Goal: Task Accomplishment & Management: Use online tool/utility

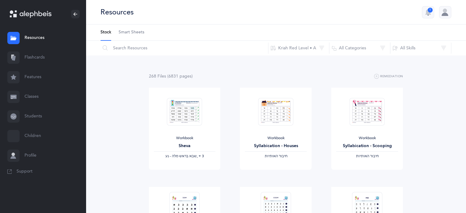
click at [28, 56] on link "Flashcards" at bounding box center [43, 58] width 86 height 20
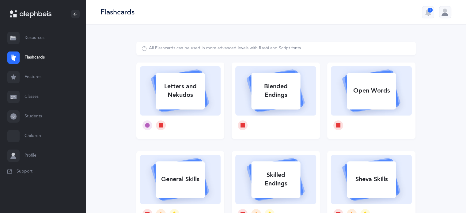
click at [188, 107] on rect at bounding box center [180, 91] width 49 height 37
select select
select select "single"
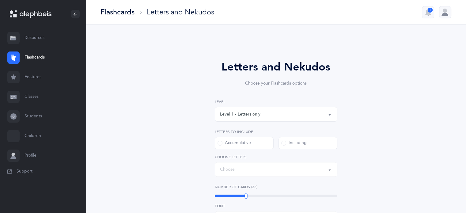
select select "27"
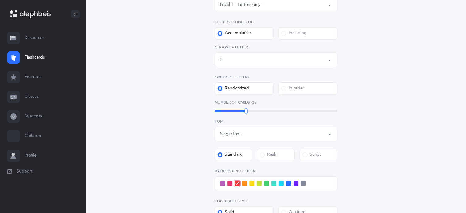
scroll to position [110, 0]
click at [290, 184] on span at bounding box center [288, 182] width 5 height 5
click at [0, 0] on input "checkbox" at bounding box center [0, 0] width 0 height 0
drag, startPoint x: 240, startPoint y: 111, endPoint x: 228, endPoint y: 107, distance: 12.6
click at [228, 107] on div "Number of Cards (20) 20" at bounding box center [276, 106] width 123 height 14
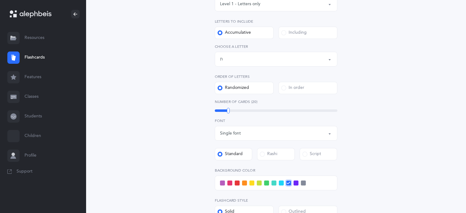
click at [398, 148] on div "Letters and Nekudos Choose your Flashcards options Level 1 - Letters only Level…" at bounding box center [275, 114] width 279 height 366
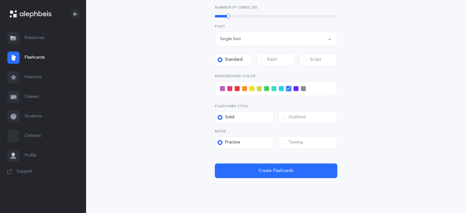
scroll to position [211, 0]
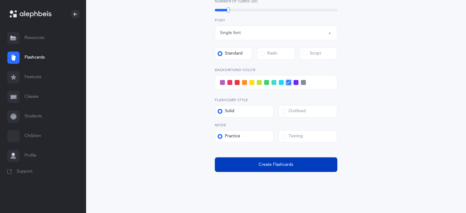
click at [299, 161] on button "Create Flashcards" at bounding box center [276, 164] width 123 height 15
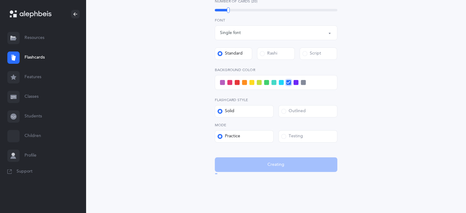
scroll to position [0, 0]
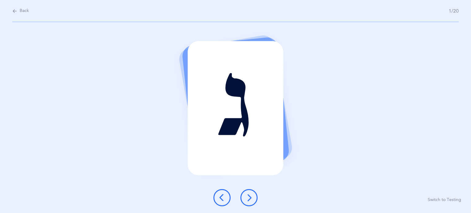
click at [250, 194] on icon at bounding box center [248, 197] width 7 height 7
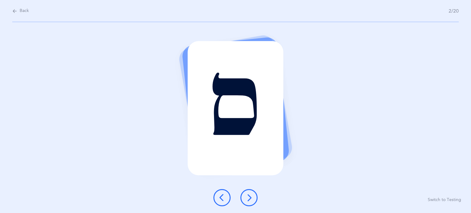
click at [250, 194] on icon at bounding box center [248, 197] width 7 height 7
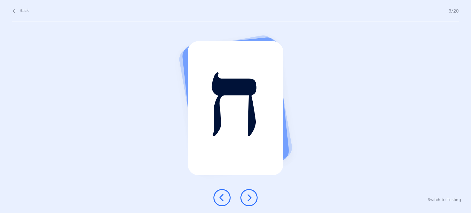
click at [250, 194] on icon at bounding box center [248, 197] width 7 height 7
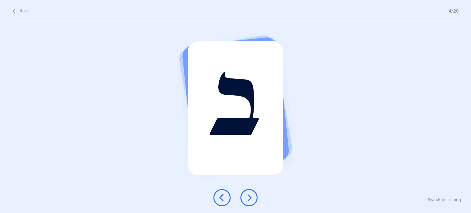
click at [250, 195] on icon at bounding box center [248, 197] width 7 height 7
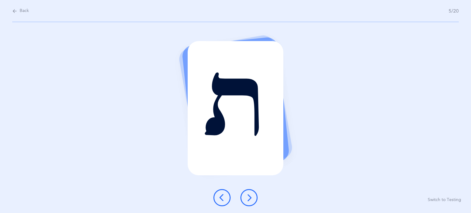
click at [250, 195] on icon at bounding box center [248, 197] width 7 height 7
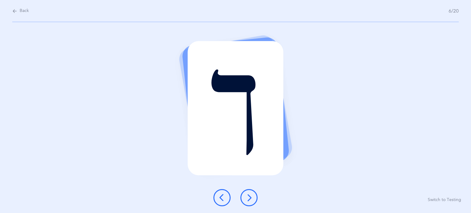
click at [250, 195] on icon at bounding box center [248, 197] width 7 height 7
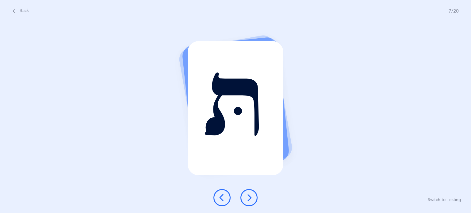
click at [250, 195] on icon at bounding box center [248, 197] width 7 height 7
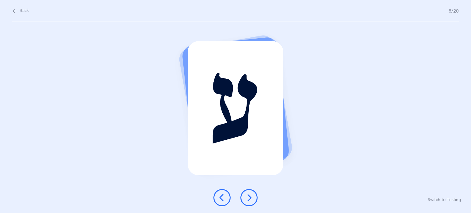
click at [250, 195] on icon at bounding box center [248, 197] width 7 height 7
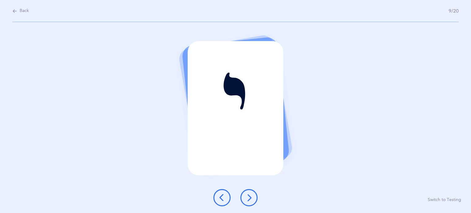
click at [250, 195] on icon at bounding box center [248, 197] width 7 height 7
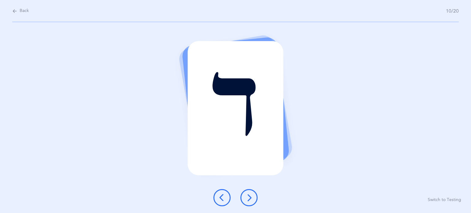
click at [250, 195] on icon at bounding box center [248, 197] width 7 height 7
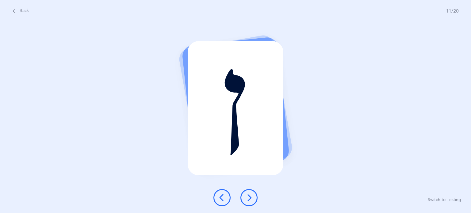
click at [250, 195] on icon at bounding box center [248, 197] width 7 height 7
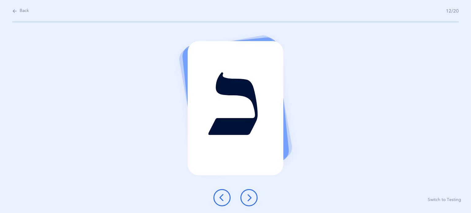
click at [250, 195] on icon at bounding box center [248, 197] width 7 height 7
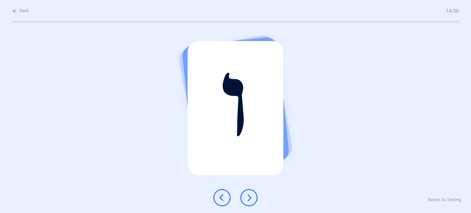
click at [250, 195] on icon at bounding box center [248, 197] width 7 height 7
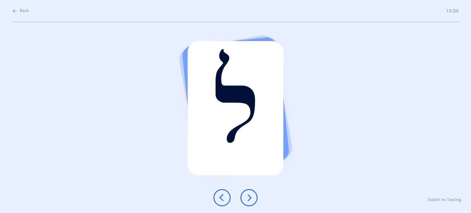
click at [21, 11] on span "Back" at bounding box center [24, 11] width 9 height 6
select select "27"
select select "single"
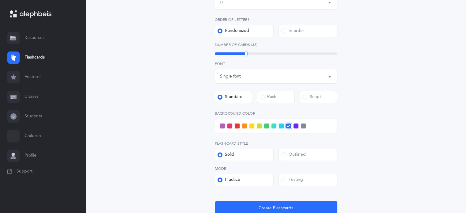
scroll to position [167, 0]
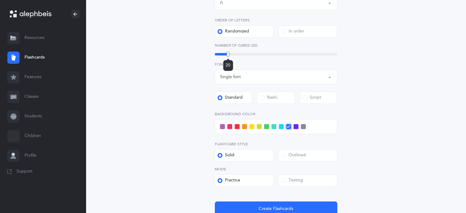
drag, startPoint x: 233, startPoint y: 55, endPoint x: 228, endPoint y: 56, distance: 5.1
click at [228, 55] on div "20" at bounding box center [276, 54] width 123 height 2
click at [382, 82] on div "Letters and Nekudos Choose your Flashcards options Level 1 - Letters only Level…" at bounding box center [275, 58] width 279 height 366
click at [312, 181] on label "Testing" at bounding box center [308, 180] width 59 height 12
click at [0, 0] on input "Testing" at bounding box center [0, 0] width 0 height 0
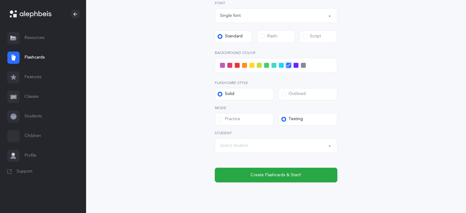
scroll to position [246, 0]
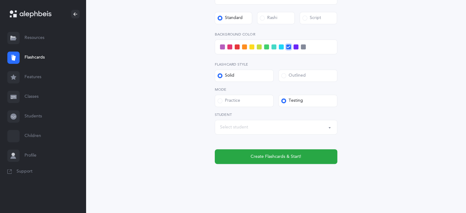
click at [304, 130] on div "Select student" at bounding box center [276, 127] width 112 height 10
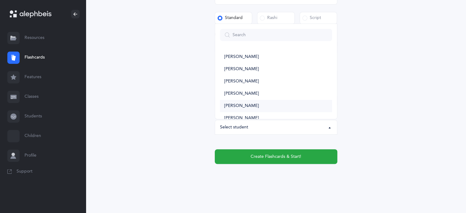
click at [284, 104] on link "[PERSON_NAME]" at bounding box center [276, 106] width 112 height 12
select select "13705"
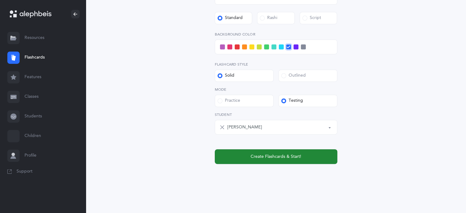
click at [296, 157] on span "Create Flashcards & Start!" at bounding box center [276, 157] width 51 height 6
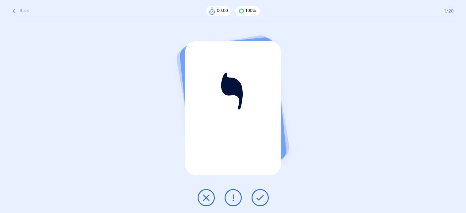
scroll to position [0, 0]
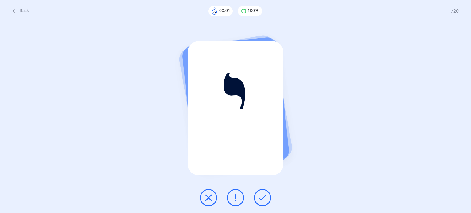
click at [263, 197] on icon at bounding box center [262, 197] width 7 height 7
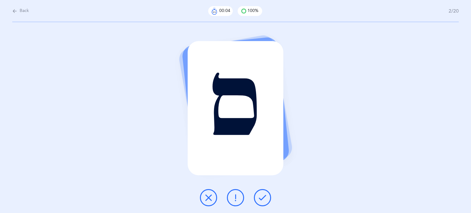
click at [263, 197] on icon at bounding box center [262, 197] width 7 height 7
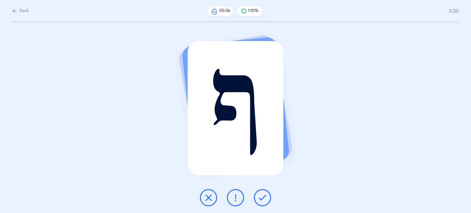
click at [263, 197] on icon at bounding box center [262, 197] width 7 height 7
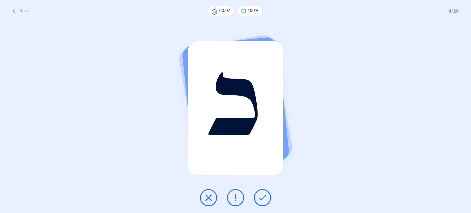
click at [263, 197] on icon at bounding box center [262, 197] width 7 height 7
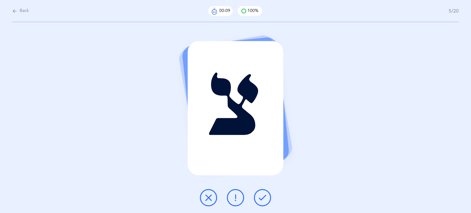
click at [263, 197] on icon at bounding box center [262, 197] width 7 height 7
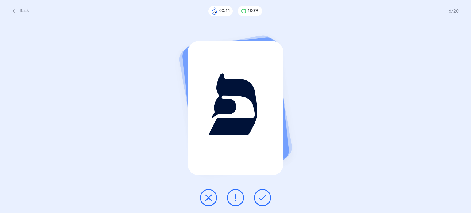
click at [263, 197] on icon at bounding box center [262, 197] width 7 height 7
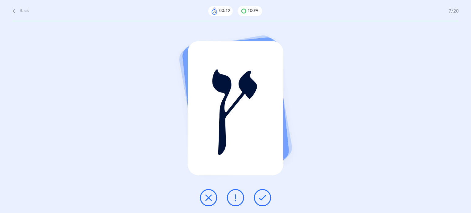
click at [263, 197] on icon at bounding box center [262, 197] width 7 height 7
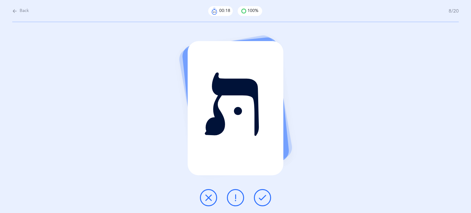
click at [213, 195] on button at bounding box center [208, 197] width 17 height 17
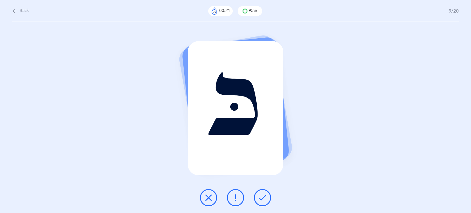
click at [267, 196] on button at bounding box center [262, 197] width 17 height 17
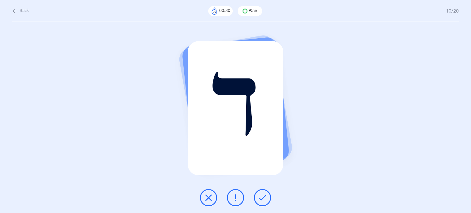
click at [212, 199] on icon at bounding box center [208, 197] width 7 height 7
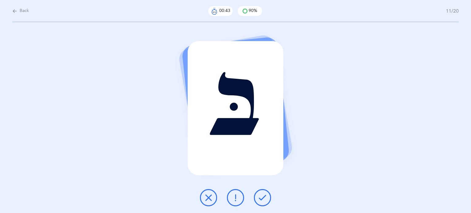
click at [264, 191] on button at bounding box center [262, 197] width 17 height 17
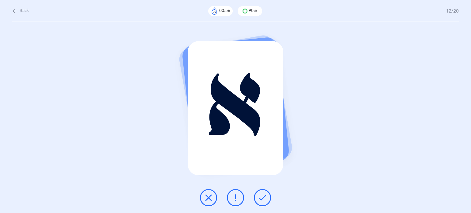
click at [25, 12] on span "Back" at bounding box center [24, 11] width 9 height 6
select select "27"
select select "single"
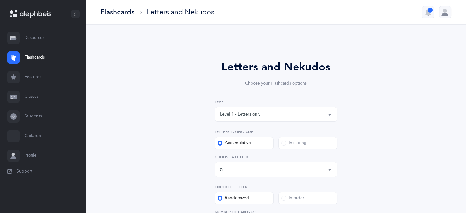
click at [299, 118] on div "Level 1 - Letters only" at bounding box center [276, 114] width 112 height 10
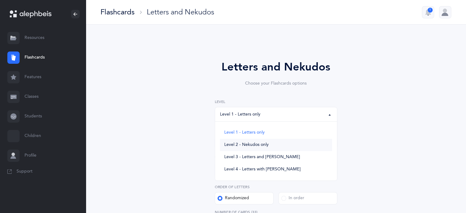
click at [265, 143] on span "Level 2 - Nekudos only" at bounding box center [246, 145] width 44 height 6
select select "2"
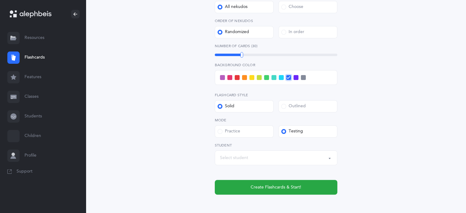
scroll to position [152, 0]
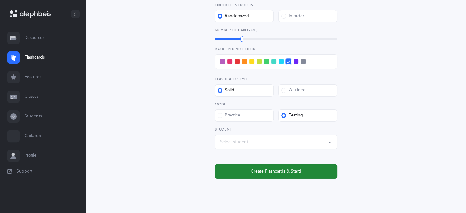
click at [307, 168] on button "Create Flashcards & Start!" at bounding box center [276, 171] width 123 height 15
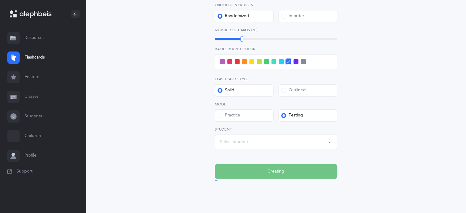
scroll to position [0, 0]
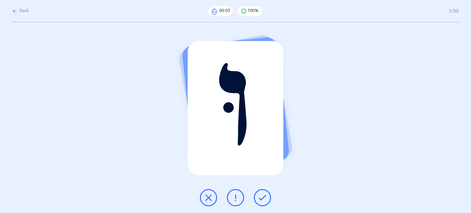
click at [24, 10] on span "Back" at bounding box center [24, 11] width 9 height 6
select select "2"
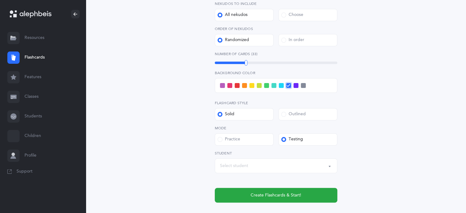
scroll to position [143, 0]
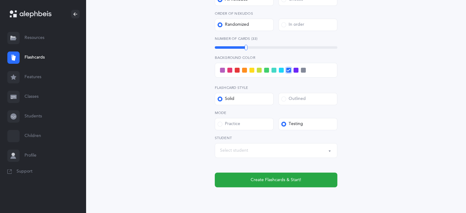
click at [226, 131] on div "Level 1 - Letters only Level 2 - Nekudos only Level 3 - Letters and Nekudos Lev…" at bounding box center [276, 72] width 123 height 232
click at [227, 123] on div "Practice" at bounding box center [229, 124] width 23 height 6
click at [0, 0] on input "Practice" at bounding box center [0, 0] width 0 height 0
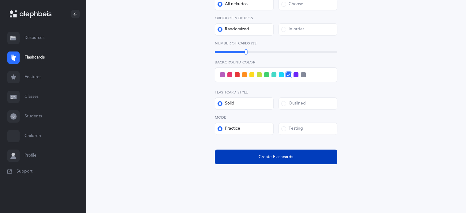
click at [253, 154] on button "Create Flashcards" at bounding box center [276, 157] width 123 height 15
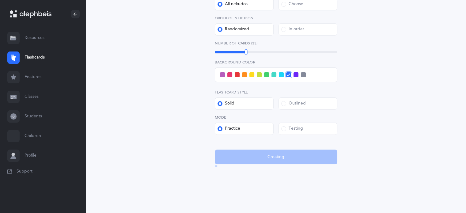
scroll to position [0, 0]
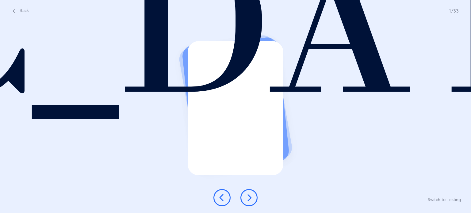
click at [259, 198] on div at bounding box center [235, 197] width 54 height 17
click at [252, 198] on icon at bounding box center [248, 197] width 7 height 7
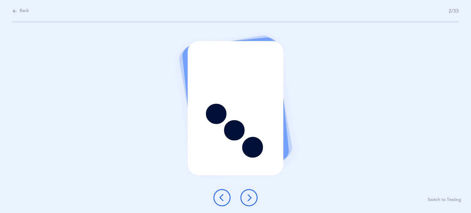
click at [252, 198] on icon at bounding box center [248, 197] width 7 height 7
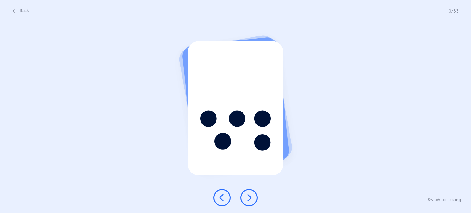
click at [252, 198] on icon at bounding box center [248, 197] width 7 height 7
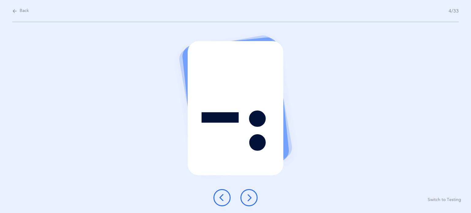
click at [252, 198] on icon at bounding box center [248, 197] width 7 height 7
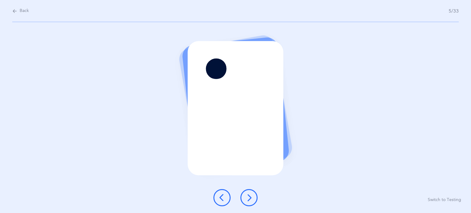
click at [252, 198] on icon at bounding box center [248, 197] width 7 height 7
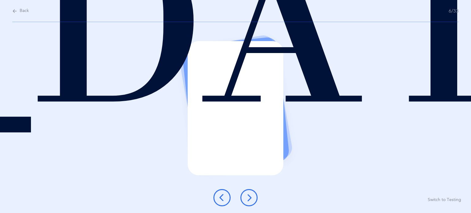
click at [252, 198] on icon at bounding box center [248, 197] width 7 height 7
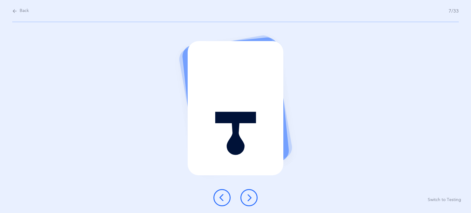
click at [252, 198] on icon at bounding box center [248, 197] width 7 height 7
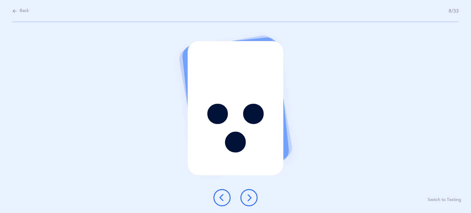
click at [252, 198] on icon at bounding box center [248, 197] width 7 height 7
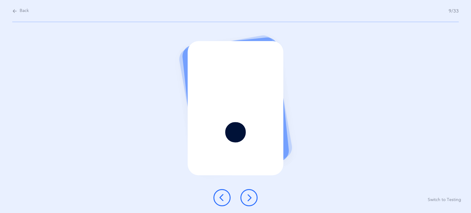
click at [252, 198] on icon at bounding box center [248, 197] width 7 height 7
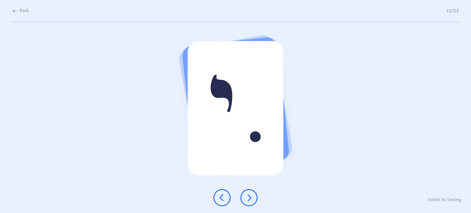
click at [252, 198] on icon at bounding box center [248, 197] width 7 height 7
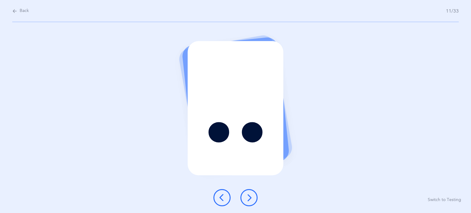
click at [252, 198] on icon at bounding box center [248, 197] width 7 height 7
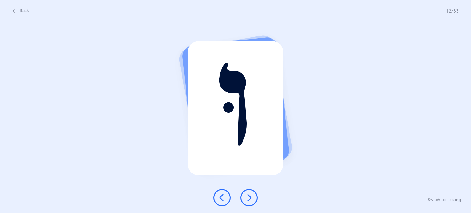
click at [252, 198] on icon at bounding box center [248, 197] width 7 height 7
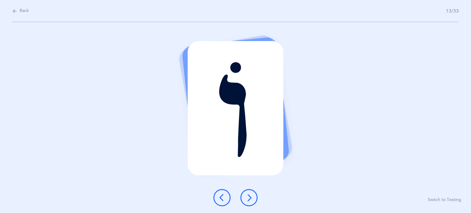
click at [252, 198] on icon at bounding box center [248, 197] width 7 height 7
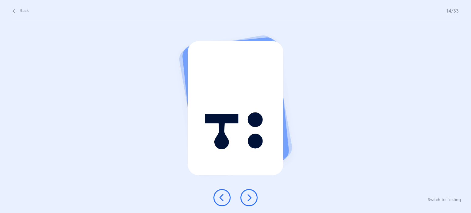
click at [252, 198] on icon at bounding box center [248, 197] width 7 height 7
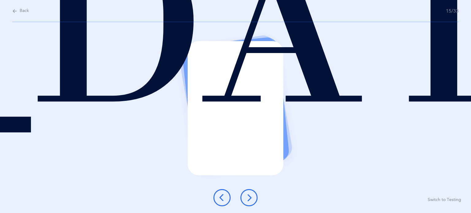
click at [252, 198] on icon at bounding box center [248, 197] width 7 height 7
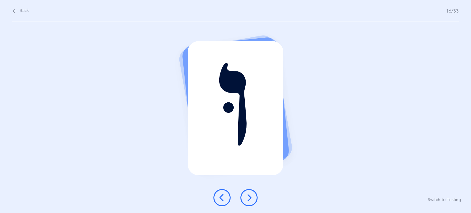
click at [252, 198] on icon at bounding box center [248, 197] width 7 height 7
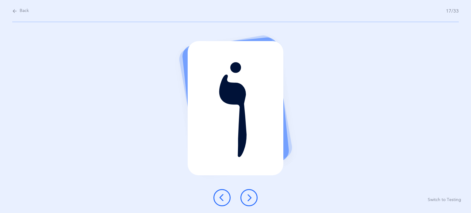
click at [252, 198] on icon at bounding box center [248, 197] width 7 height 7
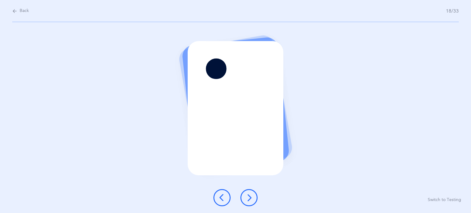
drag, startPoint x: 252, startPoint y: 198, endPoint x: 248, endPoint y: 197, distance: 3.2
click at [248, 197] on icon at bounding box center [248, 197] width 7 height 7
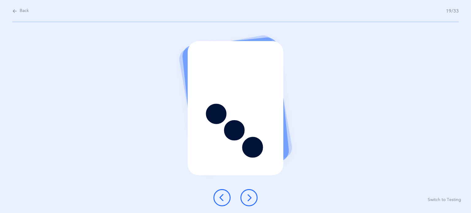
click at [248, 197] on icon at bounding box center [248, 197] width 7 height 7
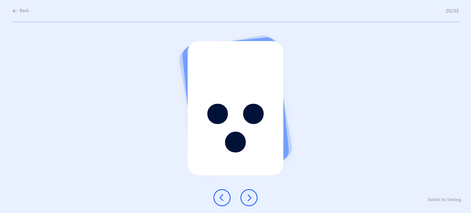
click at [17, 12] on icon at bounding box center [14, 11] width 5 height 7
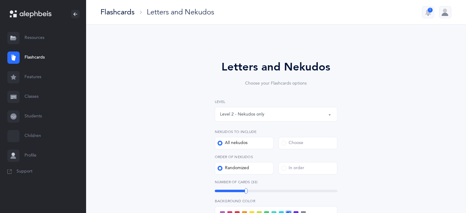
click at [289, 114] on div "Level 2 - Nekudos only" at bounding box center [276, 114] width 112 height 10
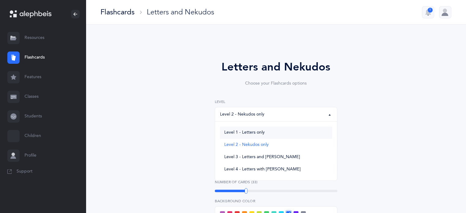
click at [253, 134] on span "Level 1 - Letters only" at bounding box center [244, 133] width 40 height 6
select select "1"
select select "27"
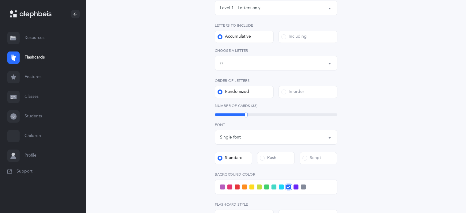
scroll to position [110, 0]
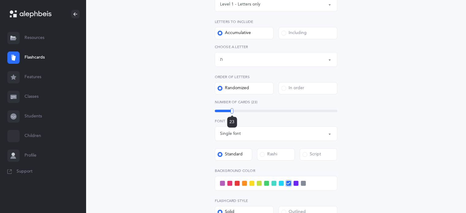
click at [232, 112] on div "23" at bounding box center [276, 110] width 123 height 5
click at [281, 184] on span at bounding box center [281, 183] width 5 height 5
click at [0, 0] on input "checkbox" at bounding box center [0, 0] width 0 height 0
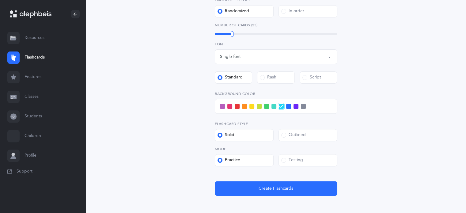
scroll to position [187, 0]
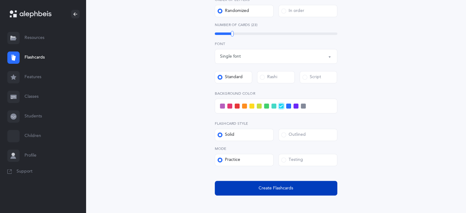
click at [315, 187] on button "Create Flashcards" at bounding box center [276, 188] width 123 height 15
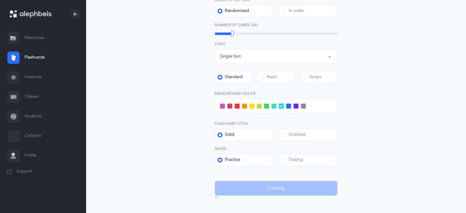
scroll to position [0, 0]
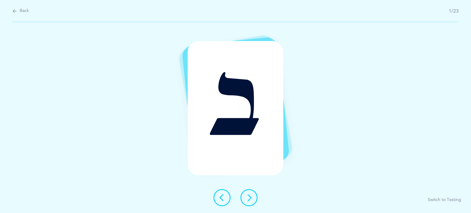
click at [253, 199] on button at bounding box center [248, 197] width 17 height 17
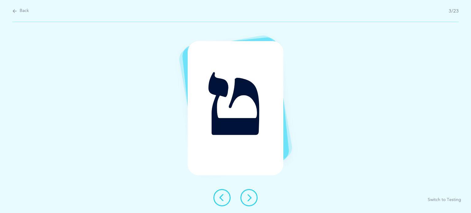
click at [253, 199] on button at bounding box center [248, 197] width 17 height 17
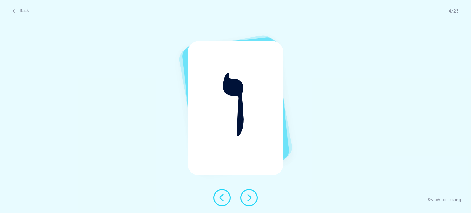
click at [252, 196] on icon at bounding box center [248, 197] width 7 height 7
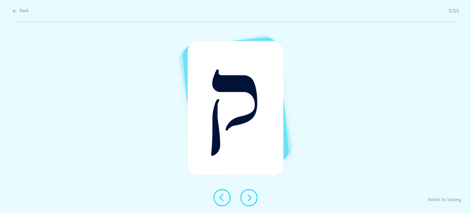
click at [25, 10] on span "Back" at bounding box center [24, 11] width 9 height 6
select select "27"
select select "single"
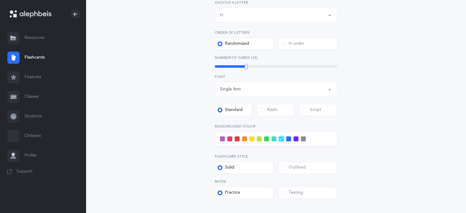
scroll to position [173, 0]
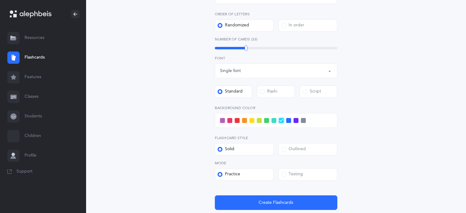
click at [296, 175] on div "Testing" at bounding box center [292, 174] width 22 height 6
click at [0, 0] on input "Testing" at bounding box center [0, 0] width 0 height 0
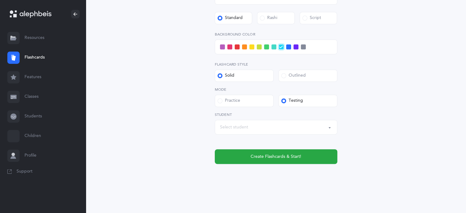
scroll to position [246, 0]
click at [309, 128] on div "Select student" at bounding box center [276, 127] width 112 height 10
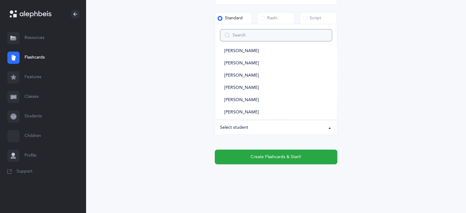
scroll to position [105, 0]
click at [256, 99] on link "[PERSON_NAME]" at bounding box center [276, 99] width 112 height 12
select select "13696"
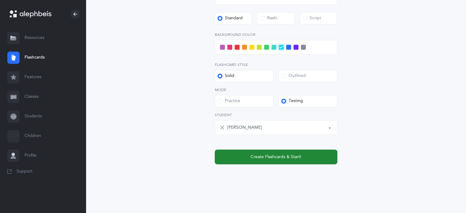
click at [281, 160] on span "Create Flashcards & Start!" at bounding box center [276, 157] width 51 height 6
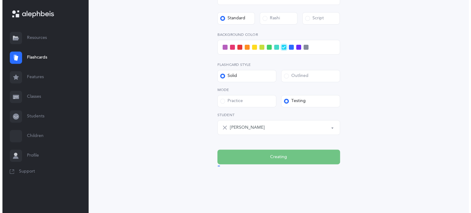
scroll to position [0, 0]
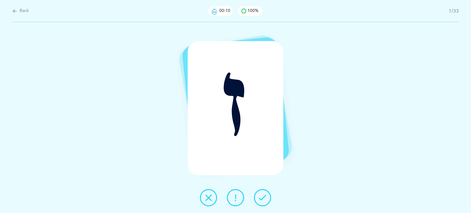
click at [267, 202] on button at bounding box center [262, 197] width 17 height 17
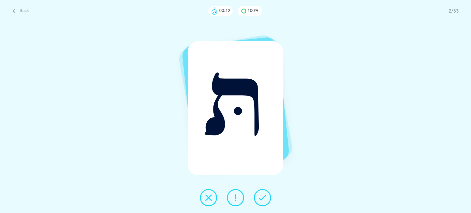
click at [267, 202] on button at bounding box center [262, 197] width 17 height 17
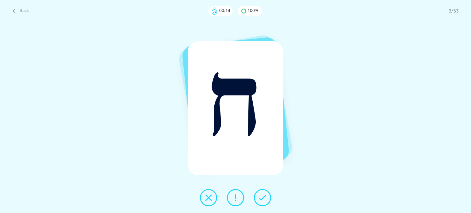
click at [267, 202] on button at bounding box center [262, 197] width 17 height 17
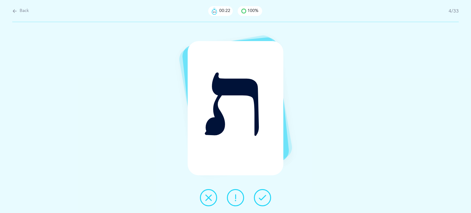
click at [267, 196] on button at bounding box center [262, 197] width 17 height 17
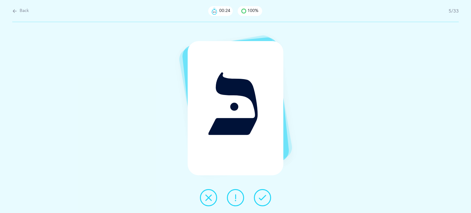
click at [267, 196] on button at bounding box center [262, 197] width 17 height 17
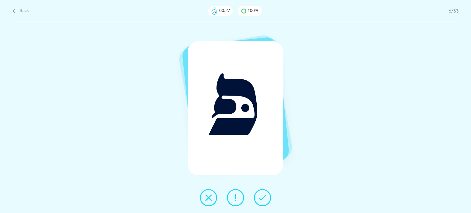
click at [267, 196] on button at bounding box center [262, 197] width 17 height 17
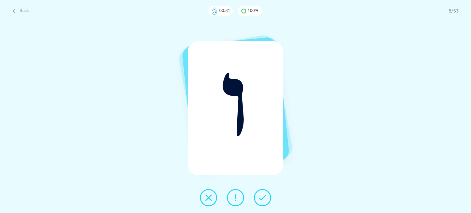
click at [267, 196] on button at bounding box center [262, 197] width 17 height 17
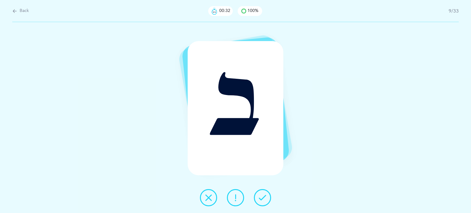
click at [267, 196] on button at bounding box center [262, 197] width 17 height 17
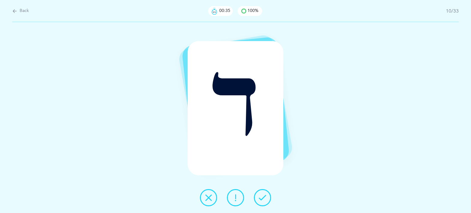
click at [267, 196] on button at bounding box center [262, 197] width 17 height 17
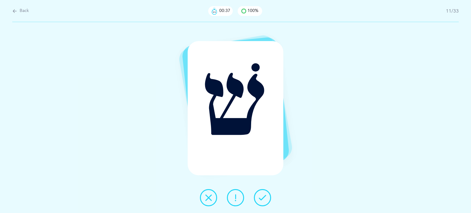
click at [267, 196] on button at bounding box center [262, 197] width 17 height 17
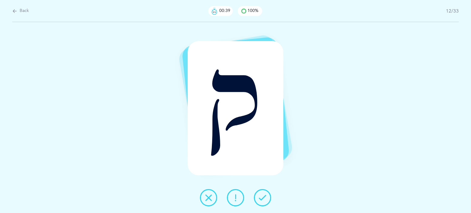
click at [267, 196] on button at bounding box center [262, 197] width 17 height 17
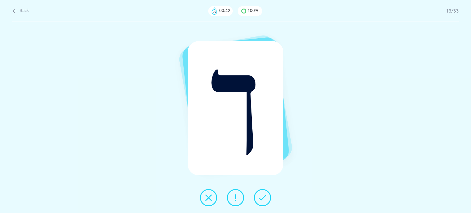
click at [267, 196] on button at bounding box center [262, 197] width 17 height 17
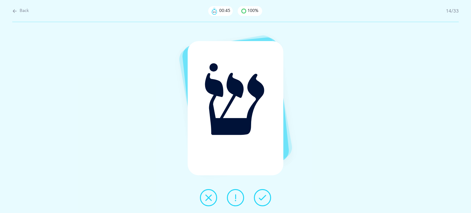
click at [267, 196] on button at bounding box center [262, 197] width 17 height 17
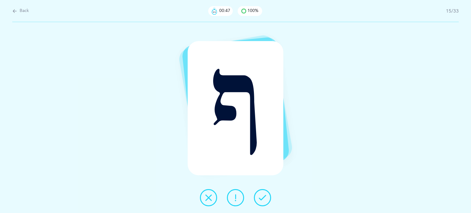
click at [267, 196] on button at bounding box center [262, 197] width 17 height 17
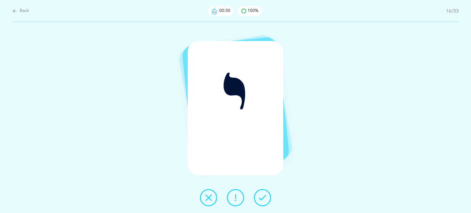
click at [267, 196] on button at bounding box center [262, 197] width 17 height 17
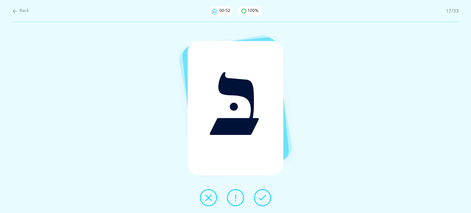
click at [267, 196] on button at bounding box center [262, 197] width 17 height 17
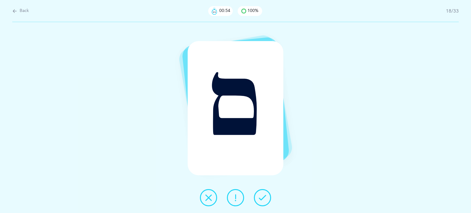
click at [267, 196] on button at bounding box center [262, 197] width 17 height 17
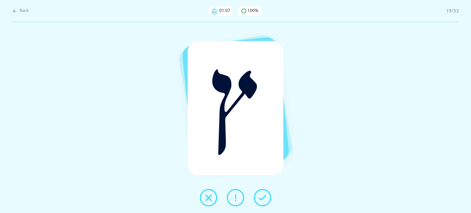
click at [267, 196] on button at bounding box center [262, 197] width 17 height 17
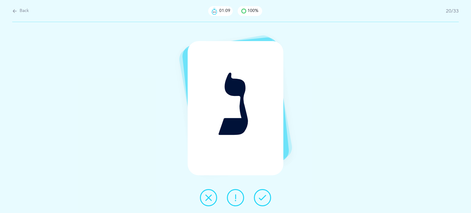
click at [267, 196] on button at bounding box center [262, 197] width 17 height 17
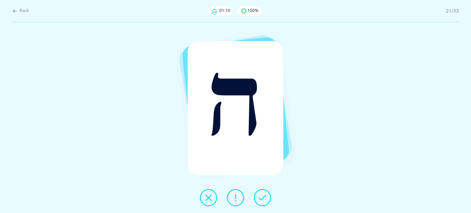
click at [267, 196] on button at bounding box center [262, 197] width 17 height 17
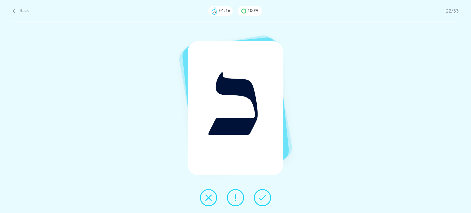
click at [267, 196] on button at bounding box center [262, 197] width 17 height 17
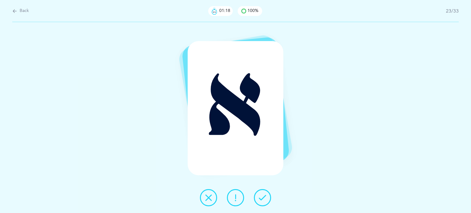
click at [267, 196] on button at bounding box center [262, 197] width 17 height 17
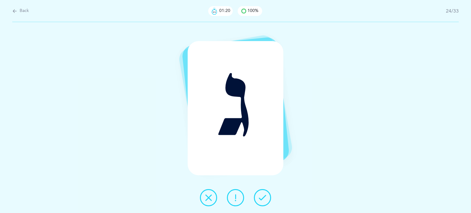
click at [267, 196] on button at bounding box center [262, 197] width 17 height 17
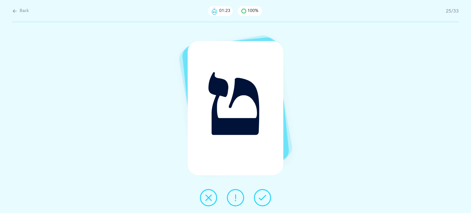
click at [267, 196] on button at bounding box center [262, 197] width 17 height 17
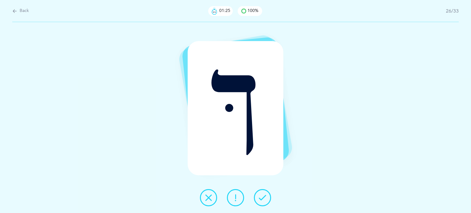
click at [267, 196] on button at bounding box center [262, 197] width 17 height 17
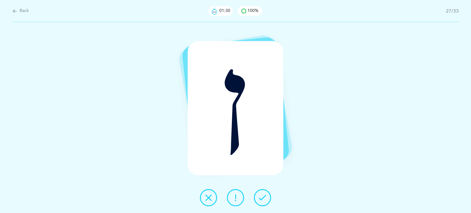
click at [267, 196] on button at bounding box center [262, 197] width 17 height 17
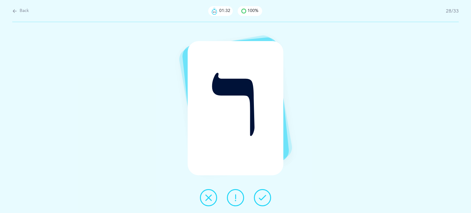
click at [267, 196] on button at bounding box center [262, 197] width 17 height 17
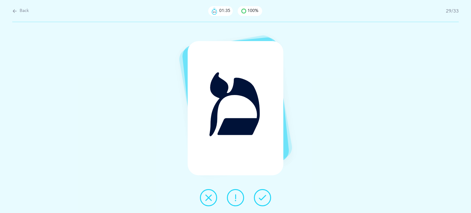
click at [267, 196] on button at bounding box center [262, 197] width 17 height 17
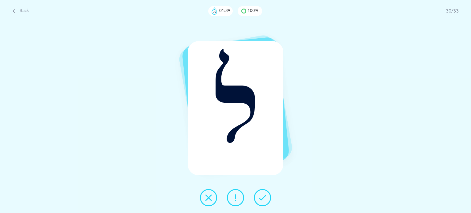
click at [267, 196] on button at bounding box center [262, 197] width 17 height 17
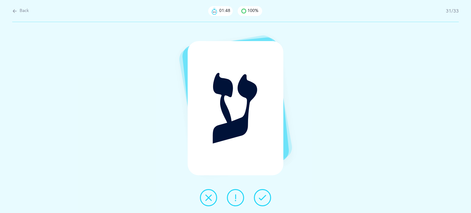
click at [267, 196] on button at bounding box center [262, 197] width 17 height 17
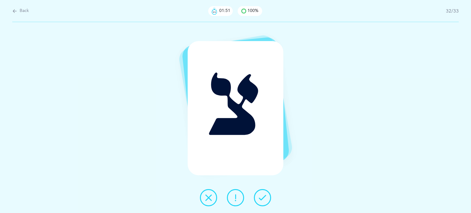
click at [267, 196] on button at bounding box center [262, 197] width 17 height 17
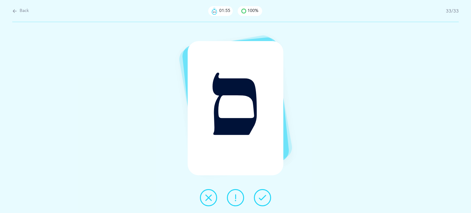
click at [267, 196] on button at bounding box center [262, 197] width 17 height 17
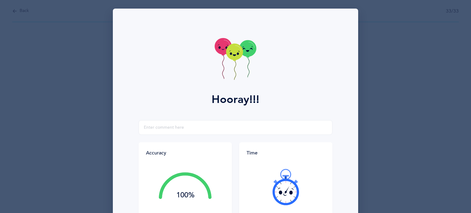
click at [231, 47] on icon at bounding box center [234, 52] width 17 height 17
click at [240, 59] on icon at bounding box center [235, 60] width 42 height 44
click at [230, 56] on icon at bounding box center [234, 52] width 17 height 17
click at [233, 56] on icon at bounding box center [234, 55] width 3 height 2
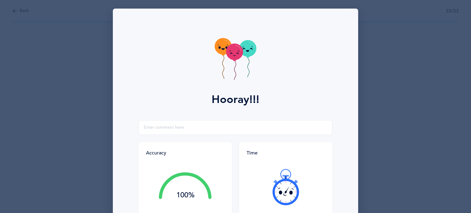
click at [230, 56] on icon at bounding box center [234, 52] width 17 height 17
click at [231, 50] on icon at bounding box center [234, 52] width 17 height 17
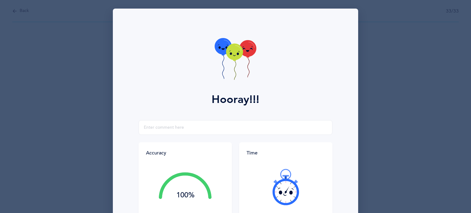
click at [231, 50] on icon at bounding box center [234, 52] width 17 height 17
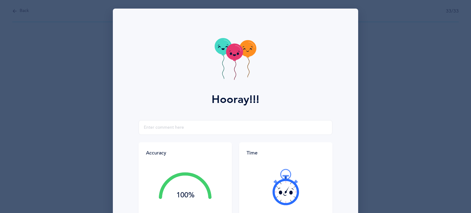
click at [231, 50] on icon at bounding box center [234, 52] width 17 height 17
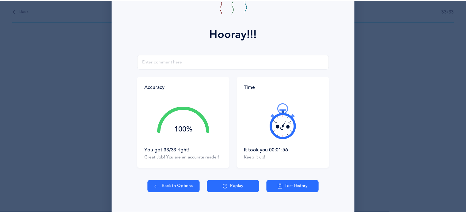
scroll to position [78, 0]
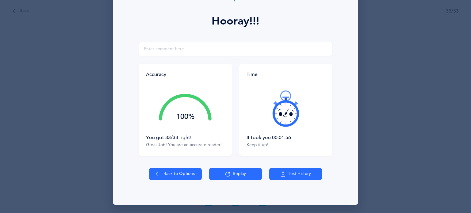
click at [165, 180] on button "Back to Options" at bounding box center [175, 174] width 53 height 12
select select "27"
select select "single"
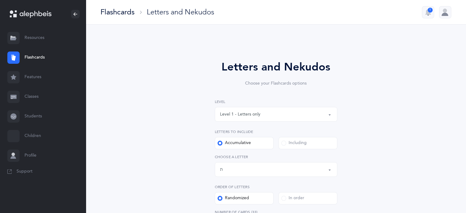
click at [41, 122] on link "Students" at bounding box center [43, 117] width 86 height 20
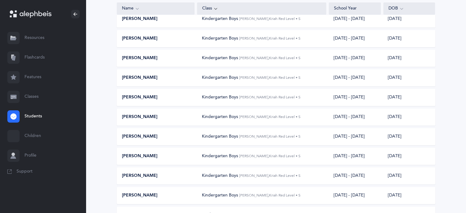
scroll to position [73, 0]
click at [191, 93] on div "Yaisef Levitin Kindergarten Boys Mendy Grifkin, Kriah Red Level • S 2025 - 2026…" at bounding box center [276, 97] width 319 height 17
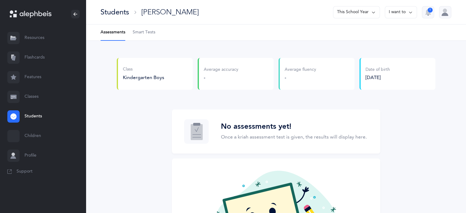
click at [148, 29] on span "Smart Tests" at bounding box center [144, 32] width 23 height 6
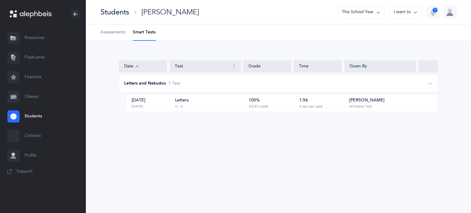
click at [120, 33] on span "Assessments" at bounding box center [112, 32] width 25 height 6
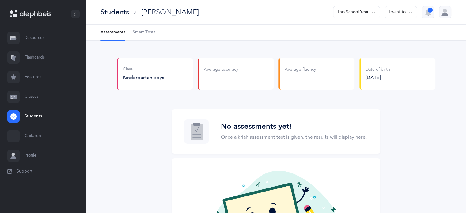
click at [404, 13] on button "I want to" at bounding box center [401, 12] width 32 height 12
click at [395, 134] on div "No assessments yet! Once a kriah assessment test is given, the results will dis…" at bounding box center [276, 186] width 319 height 155
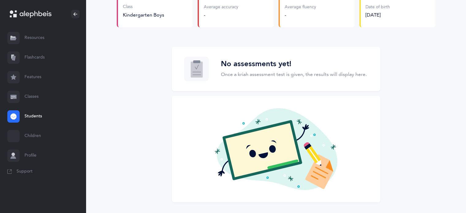
scroll to position [63, 0]
click at [289, 117] on icon at bounding box center [277, 149] width 120 height 82
click at [263, 72] on p "Once a kriah assessment test is given, the results will display here." at bounding box center [294, 74] width 146 height 7
click at [35, 95] on link "Classes" at bounding box center [43, 97] width 86 height 20
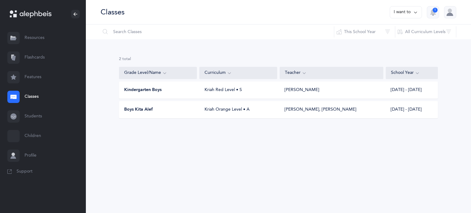
click at [246, 93] on div "Kindergarten Boys Kriah Red Level • S Mendy Grifkin 2025 - 2026" at bounding box center [278, 90] width 319 height 17
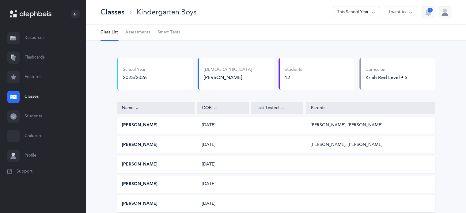
click at [156, 121] on div "Sholom Dovber Blasberg 11/20/2019 Chaya Blasberg, Ahron Blasberg" at bounding box center [276, 125] width 319 height 17
click at [138, 32] on span "Assessments" at bounding box center [137, 32] width 25 height 6
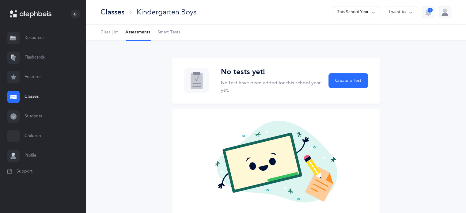
scroll to position [26, 0]
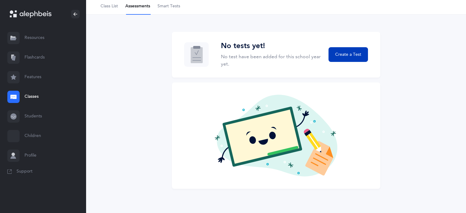
click at [340, 56] on span "Create a Test" at bounding box center [348, 54] width 26 height 6
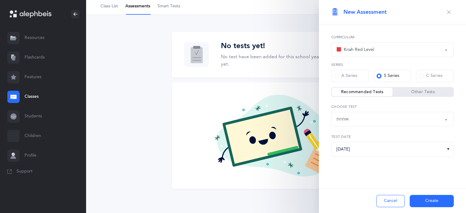
click at [440, 199] on button "Create" at bounding box center [432, 201] width 44 height 12
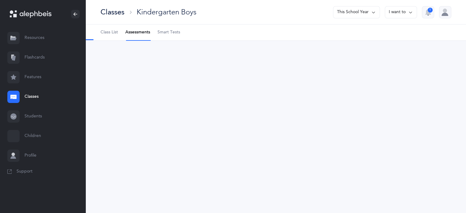
scroll to position [0, 0]
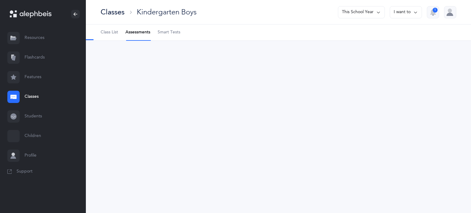
select select "2"
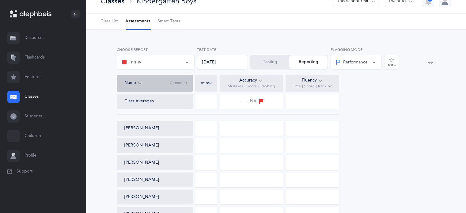
scroll to position [10, 0]
click at [261, 123] on div at bounding box center [251, 129] width 63 height 15
click at [257, 130] on div at bounding box center [251, 129] width 63 height 15
click at [260, 81] on icon at bounding box center [260, 81] width 5 height 7
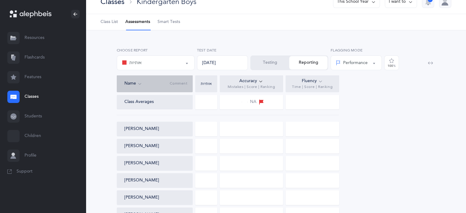
click at [256, 99] on div "NA" at bounding box center [251, 102] width 25 height 7
click at [246, 139] on div at bounding box center [251, 146] width 63 height 15
click at [204, 129] on div at bounding box center [206, 129] width 22 height 15
click at [204, 102] on div at bounding box center [206, 102] width 22 height 15
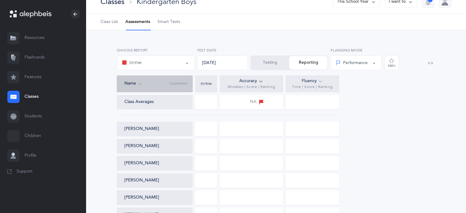
click at [204, 102] on div at bounding box center [206, 102] width 22 height 15
click at [366, 61] on div "Performance" at bounding box center [352, 63] width 32 height 6
click at [151, 130] on button "[PERSON_NAME]" at bounding box center [141, 129] width 35 height 6
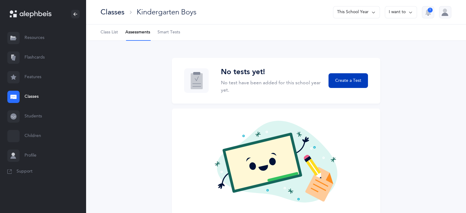
click at [347, 86] on button "Create a Test" at bounding box center [347, 80] width 39 height 15
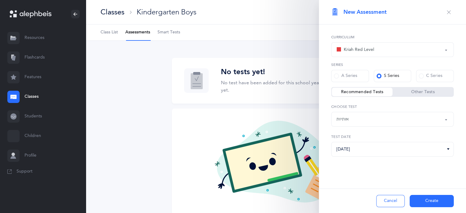
click at [438, 206] on button "Create" at bounding box center [432, 201] width 44 height 12
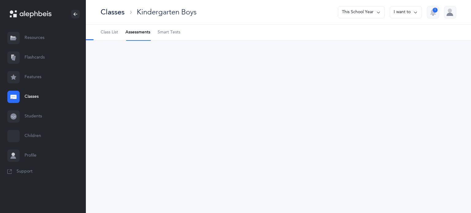
select select "2"
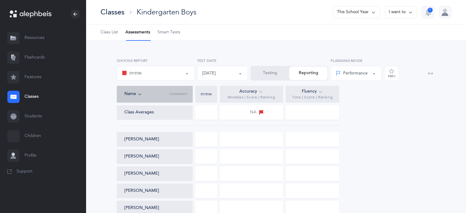
click at [268, 73] on button "Testing" at bounding box center [270, 72] width 38 height 13
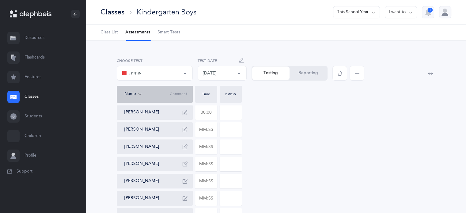
click at [199, 115] on input "text" at bounding box center [205, 112] width 21 height 14
type input "00:01"
type input "10"
click at [411, 132] on div "Sholom Dovber Blasberg 00:01 10 Refael Deray Tzvi Greenwald Yoni Leibowits Yais…" at bounding box center [276, 206] width 319 height 203
click at [310, 71] on button "Reporting" at bounding box center [308, 72] width 37 height 13
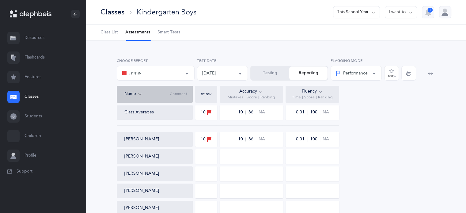
click at [271, 74] on button "Testing" at bounding box center [270, 72] width 38 height 13
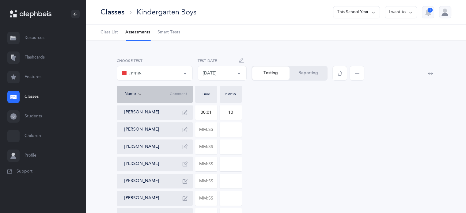
click at [303, 76] on button "Reporting" at bounding box center [308, 72] width 37 height 13
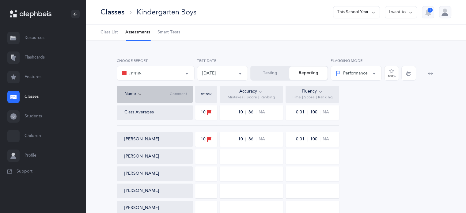
click at [242, 140] on span "10" at bounding box center [242, 139] width 8 height 4
click at [238, 139] on span "10" at bounding box center [242, 139] width 8 height 4
copy div "10"
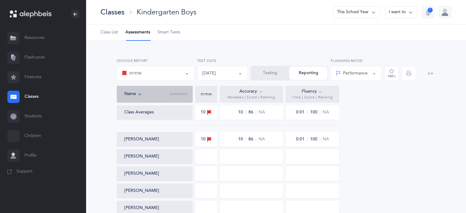
click at [428, 72] on icon "button" at bounding box center [430, 73] width 5 height 5
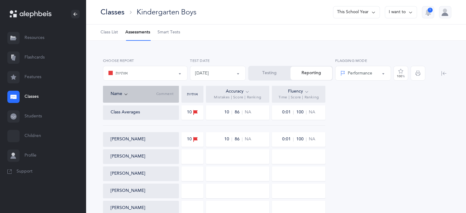
click at [445, 72] on icon "button" at bounding box center [444, 73] width 5 height 5
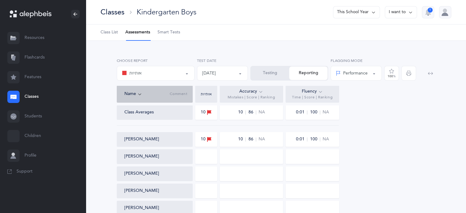
click at [272, 72] on button "Testing" at bounding box center [270, 72] width 38 height 13
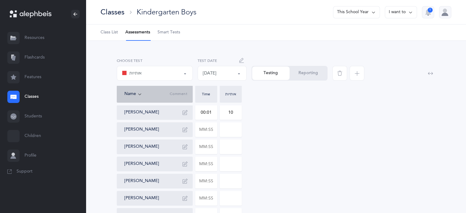
click at [230, 113] on input "10" at bounding box center [230, 112] width 21 height 14
type input "20"
click at [378, 74] on span "Saving..." at bounding box center [377, 72] width 17 height 5
click at [303, 74] on button "Reporting" at bounding box center [308, 72] width 37 height 13
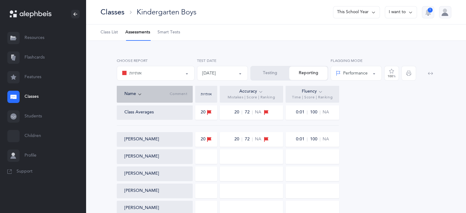
click at [271, 74] on button "Testing" at bounding box center [270, 72] width 38 height 13
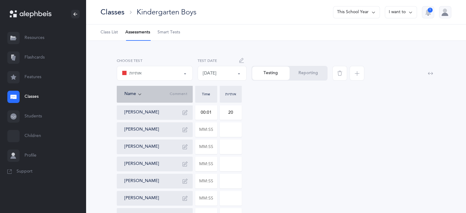
click at [108, 32] on span "Class List" at bounding box center [108, 32] width 17 height 6
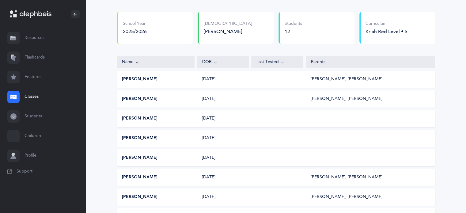
scroll to position [44, 0]
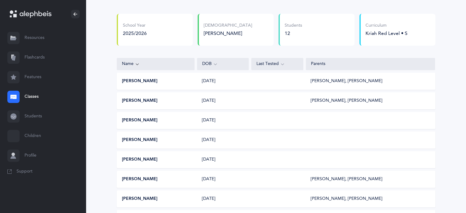
click at [153, 82] on button "[PERSON_NAME]" at bounding box center [140, 81] width 36 height 6
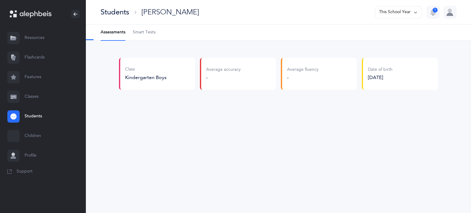
click at [141, 34] on span "Smart Tests" at bounding box center [144, 32] width 23 height 6
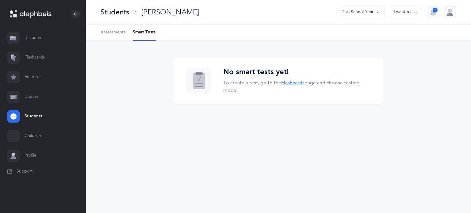
click at [288, 82] on link "Flashcards" at bounding box center [292, 83] width 23 height 6
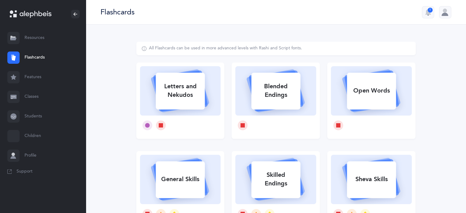
click at [173, 100] on div "Letters and Nekudos" at bounding box center [180, 90] width 49 height 25
select select
select select "single"
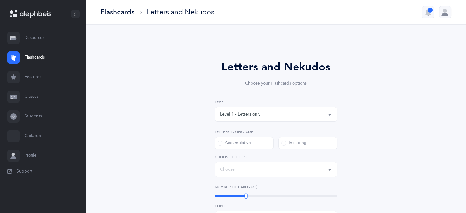
select select "27"
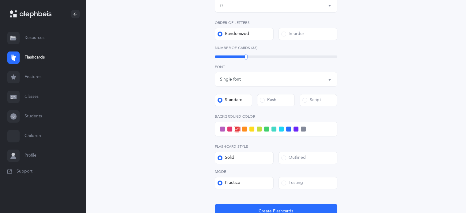
scroll to position [165, 0]
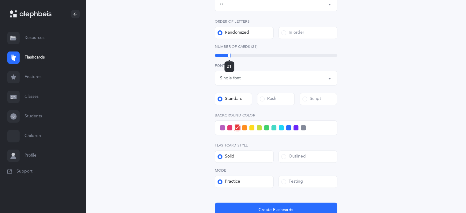
click at [229, 55] on div "21" at bounding box center [276, 55] width 123 height 2
click at [301, 127] on span at bounding box center [303, 127] width 5 height 5
click at [0, 0] on input "checkbox" at bounding box center [0, 0] width 0 height 0
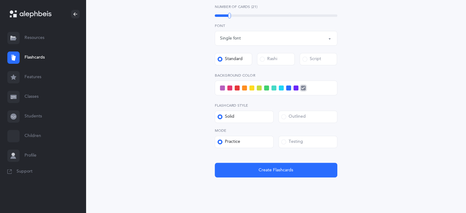
scroll to position [206, 0]
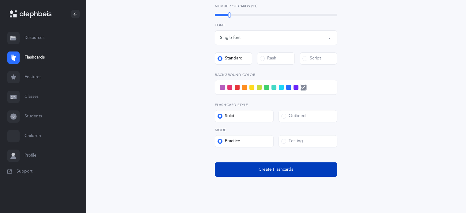
click at [276, 165] on button "Create Flashcards" at bounding box center [276, 169] width 123 height 15
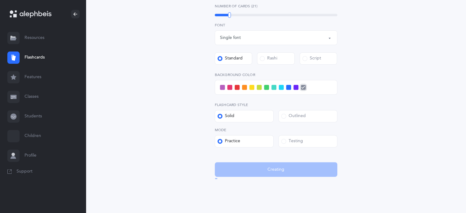
scroll to position [0, 0]
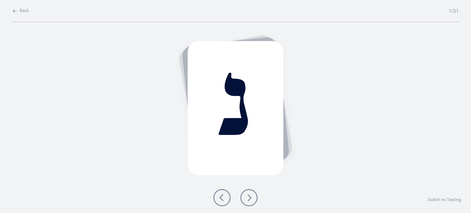
click at [278, 167] on div "נ" at bounding box center [236, 108] width 96 height 134
click at [248, 201] on icon at bounding box center [248, 197] width 7 height 7
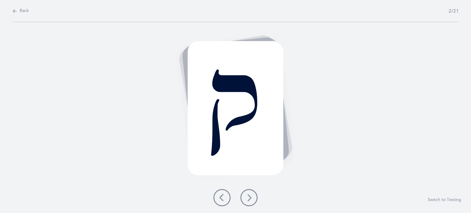
click at [248, 201] on icon at bounding box center [248, 197] width 7 height 7
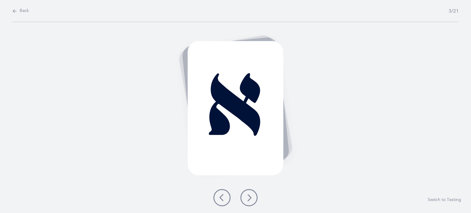
click at [21, 9] on span "Back" at bounding box center [24, 11] width 9 height 6
select select "27"
select select "single"
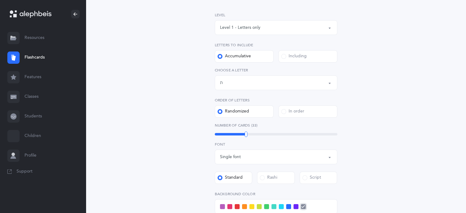
scroll to position [87, 0]
click at [229, 135] on div "21" at bounding box center [276, 134] width 123 height 2
click at [228, 136] on div at bounding box center [227, 134] width 3 height 6
click at [406, 140] on div "Letters and Nekudos Choose your Flashcards options Level 1 - Letters only Level…" at bounding box center [275, 138] width 279 height 366
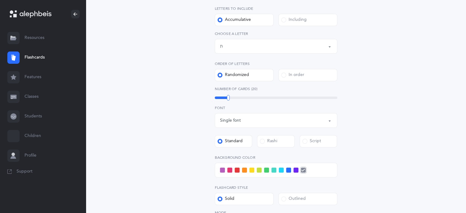
scroll to position [123, 0]
click at [220, 169] on span at bounding box center [222, 170] width 5 height 5
click at [0, 0] on input "checkbox" at bounding box center [0, 0] width 0 height 0
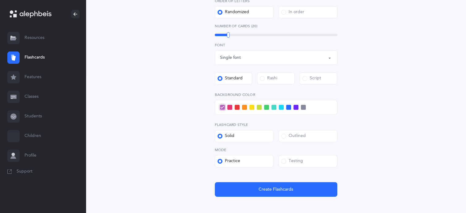
scroll to position [187, 0]
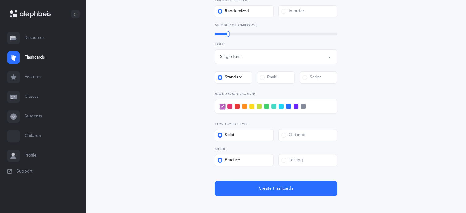
click at [311, 160] on label "Testing" at bounding box center [308, 160] width 59 height 12
click at [0, 0] on input "Testing" at bounding box center [0, 0] width 0 height 0
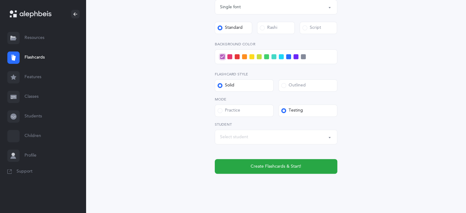
scroll to position [240, 0]
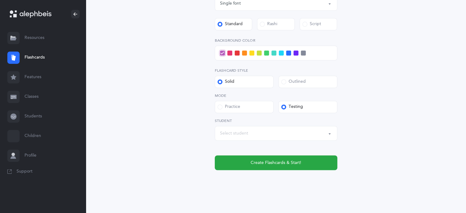
click at [305, 135] on div "Select student" at bounding box center [276, 133] width 112 height 10
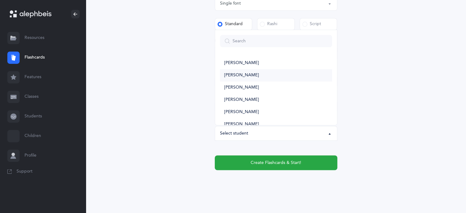
click at [277, 77] on link "[PERSON_NAME]" at bounding box center [276, 75] width 112 height 12
select select "13692"
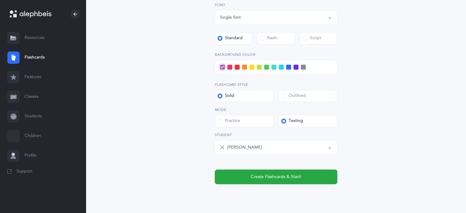
scroll to position [233, 0]
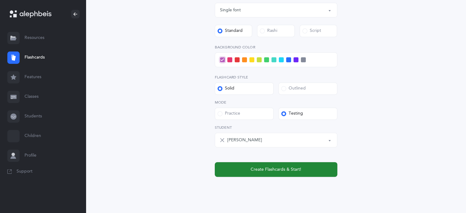
click at [281, 170] on span "Create Flashcards & Start!" at bounding box center [276, 169] width 51 height 6
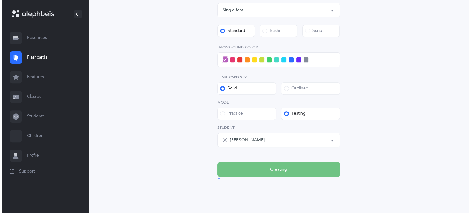
scroll to position [0, 0]
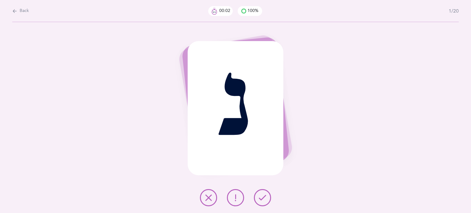
click at [258, 195] on button at bounding box center [262, 197] width 17 height 17
click at [261, 196] on icon at bounding box center [262, 197] width 7 height 7
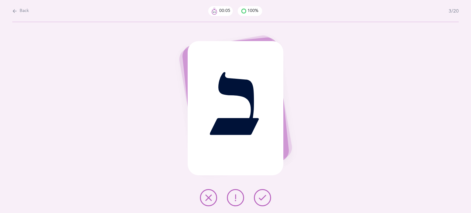
click at [261, 196] on icon at bounding box center [262, 197] width 7 height 7
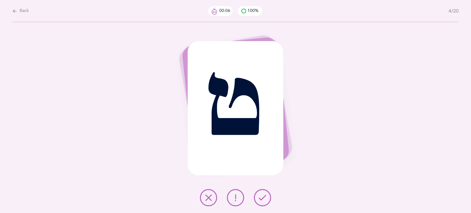
click at [261, 196] on icon at bounding box center [262, 197] width 7 height 7
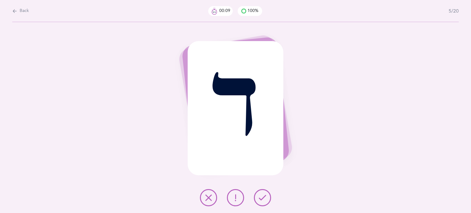
click at [261, 196] on icon at bounding box center [262, 197] width 7 height 7
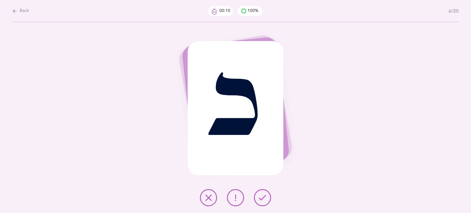
click at [261, 196] on icon at bounding box center [262, 197] width 7 height 7
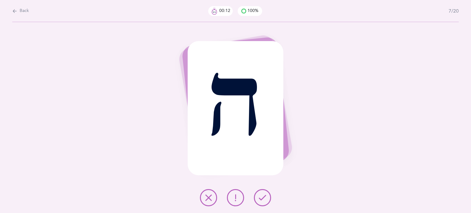
click at [261, 196] on icon at bounding box center [262, 197] width 7 height 7
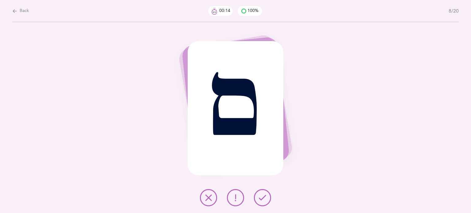
click at [261, 196] on icon at bounding box center [262, 197] width 7 height 7
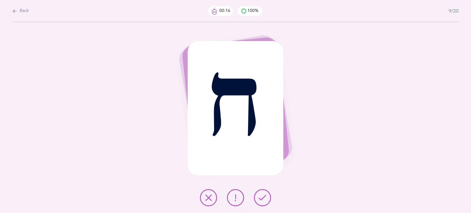
click at [261, 196] on icon at bounding box center [262, 197] width 7 height 7
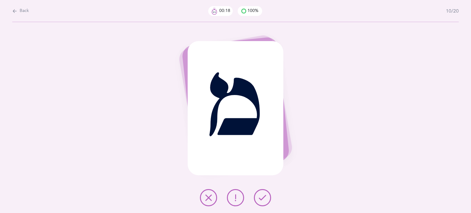
click at [261, 196] on icon at bounding box center [262, 197] width 7 height 7
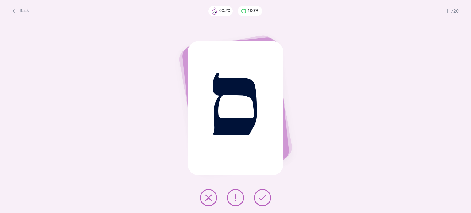
click at [261, 196] on icon at bounding box center [262, 197] width 7 height 7
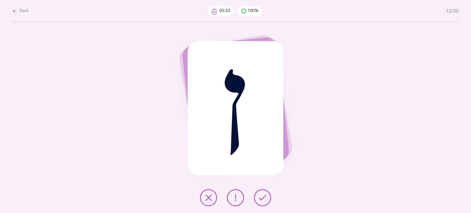
click at [261, 196] on icon at bounding box center [262, 197] width 7 height 7
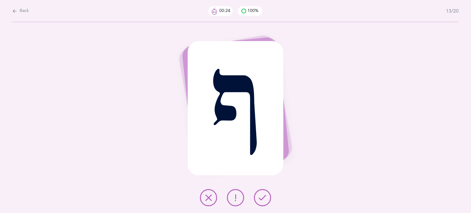
click at [261, 196] on icon at bounding box center [262, 197] width 7 height 7
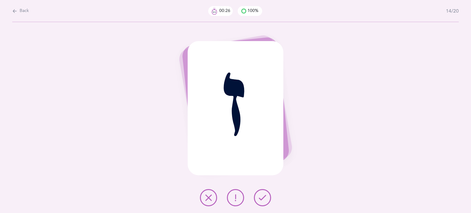
click at [261, 196] on icon at bounding box center [262, 197] width 7 height 7
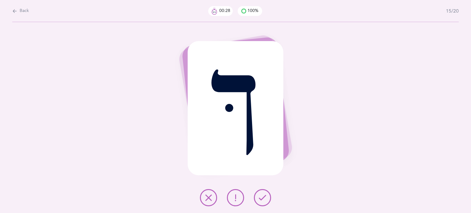
click at [261, 196] on icon at bounding box center [262, 197] width 7 height 7
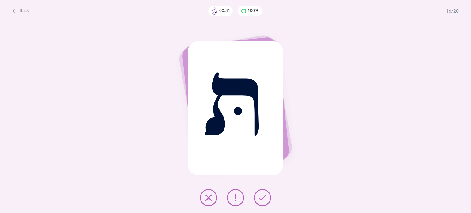
click at [261, 196] on icon at bounding box center [262, 197] width 7 height 7
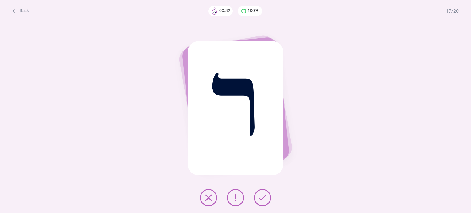
click at [261, 196] on icon at bounding box center [262, 197] width 7 height 7
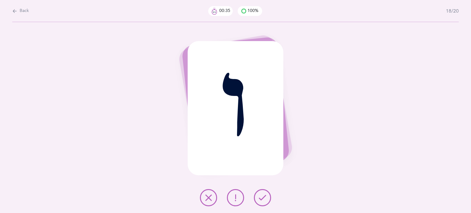
click at [261, 196] on icon at bounding box center [262, 197] width 7 height 7
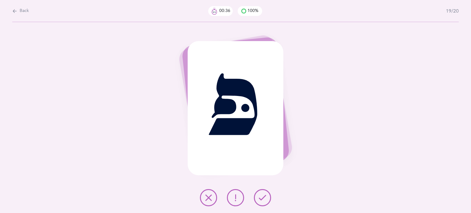
click at [261, 196] on icon at bounding box center [262, 197] width 7 height 7
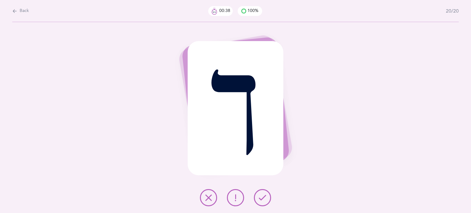
click at [261, 196] on icon at bounding box center [262, 197] width 7 height 7
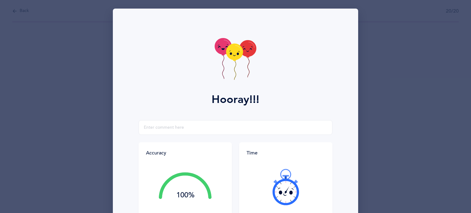
click at [261, 196] on div at bounding box center [285, 186] width 78 height 51
click at [232, 55] on icon at bounding box center [234, 52] width 17 height 17
click at [233, 55] on icon at bounding box center [234, 56] width 3 height 2
click at [232, 55] on g at bounding box center [234, 62] width 17 height 36
click at [233, 55] on icon at bounding box center [234, 55] width 3 height 1
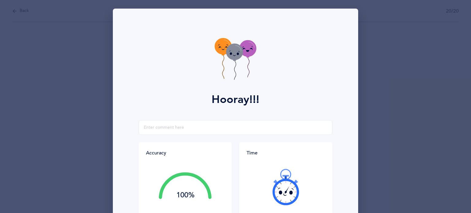
click at [233, 55] on icon at bounding box center [234, 55] width 3 height 1
click at [233, 55] on icon at bounding box center [234, 56] width 3 height 2
click at [232, 55] on icon at bounding box center [234, 52] width 17 height 17
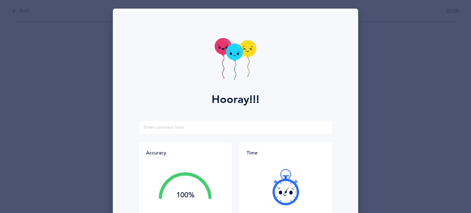
click at [232, 55] on icon at bounding box center [234, 52] width 17 height 17
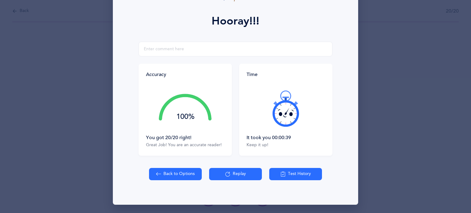
click at [288, 177] on button "Test History" at bounding box center [295, 174] width 53 height 12
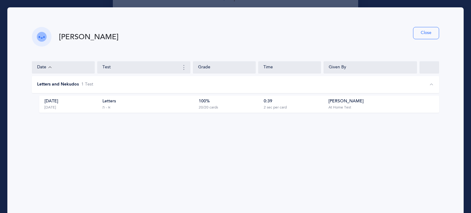
click at [218, 108] on div "100% 20/20 cards" at bounding box center [227, 104] width 61 height 12
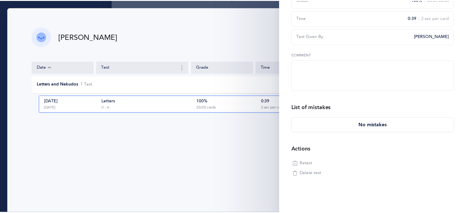
scroll to position [0, 0]
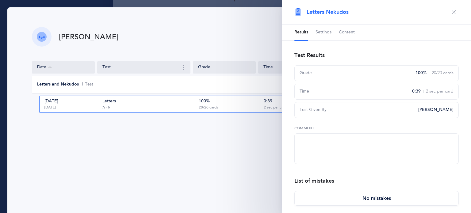
click at [451, 10] on icon "button" at bounding box center [453, 12] width 5 height 5
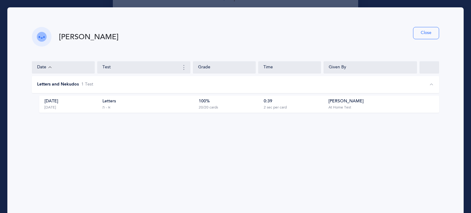
click at [413, 30] on button "Close" at bounding box center [426, 33] width 26 height 12
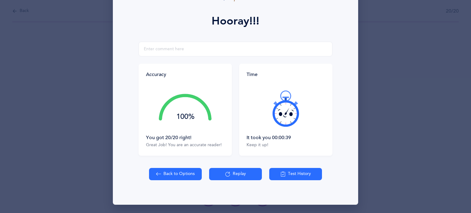
click at [166, 176] on button "Back to Options" at bounding box center [175, 174] width 53 height 12
select select "27"
select select "single"
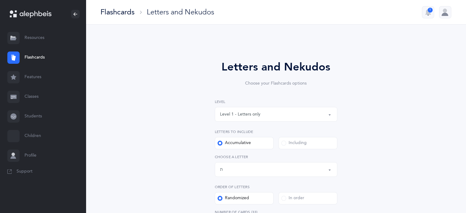
click at [40, 116] on link "Students" at bounding box center [43, 117] width 86 height 20
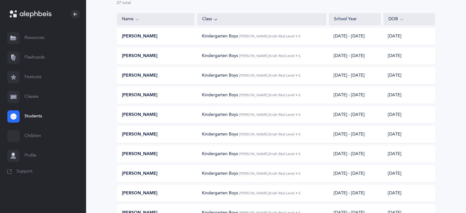
scroll to position [56, 0]
click at [151, 152] on div "[PERSON_NAME]" at bounding box center [156, 154] width 78 height 6
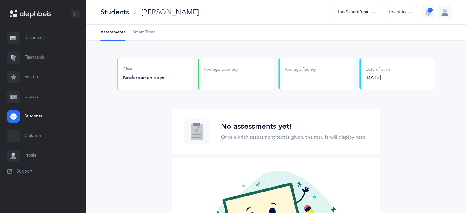
click at [146, 35] on span "Smart Tests" at bounding box center [144, 32] width 23 height 6
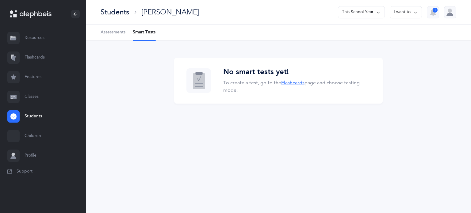
click at [288, 84] on link "Flashcards" at bounding box center [292, 83] width 23 height 6
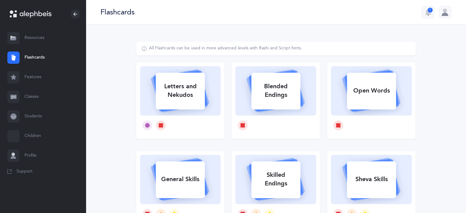
click at [199, 89] on div "Letters and Nekudos" at bounding box center [180, 90] width 49 height 25
select select
select select "single"
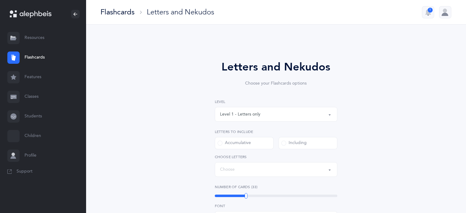
select select "27"
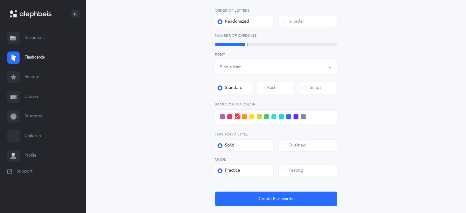
scroll to position [176, 0]
click at [266, 118] on span at bounding box center [266, 117] width 5 height 5
click at [0, 0] on input "checkbox" at bounding box center [0, 0] width 0 height 0
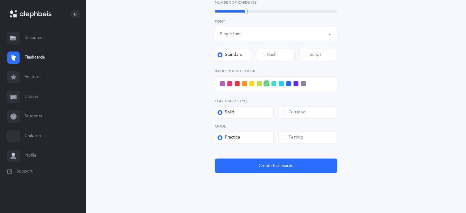
scroll to position [210, 0]
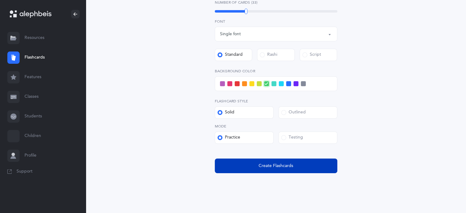
click at [307, 166] on button "Create Flashcards" at bounding box center [276, 165] width 123 height 15
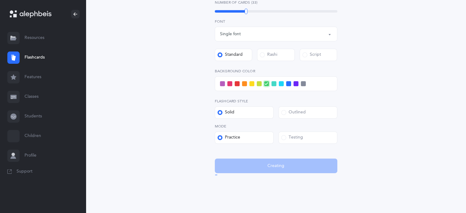
scroll to position [0, 0]
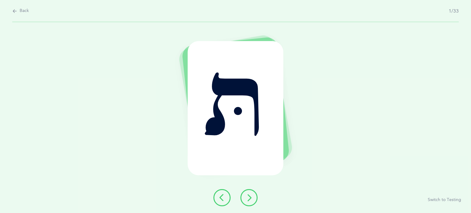
click at [246, 199] on icon at bounding box center [248, 197] width 7 height 7
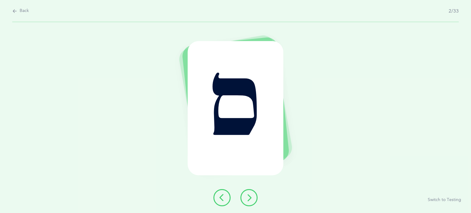
click at [246, 199] on icon at bounding box center [248, 197] width 7 height 7
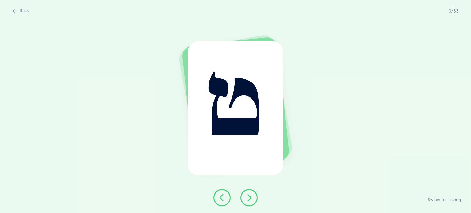
click at [246, 198] on icon at bounding box center [248, 197] width 7 height 7
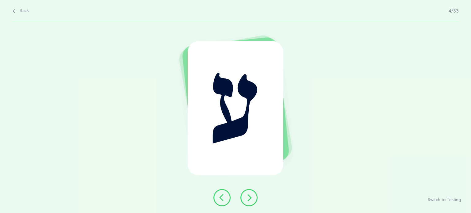
click at [247, 197] on icon at bounding box center [248, 197] width 7 height 7
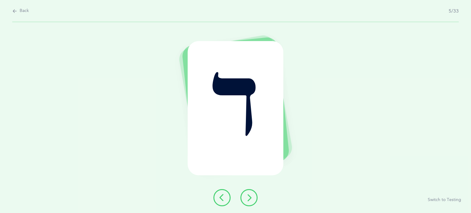
click at [247, 197] on icon at bounding box center [248, 197] width 7 height 7
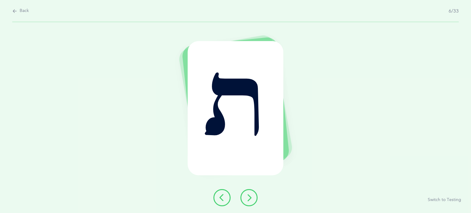
click at [16, 12] on icon at bounding box center [14, 11] width 5 height 7
select select "27"
select select "single"
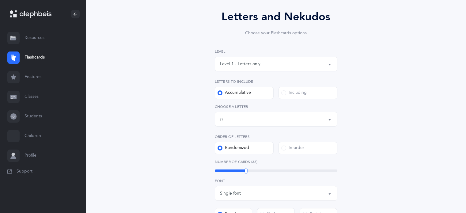
scroll to position [51, 0]
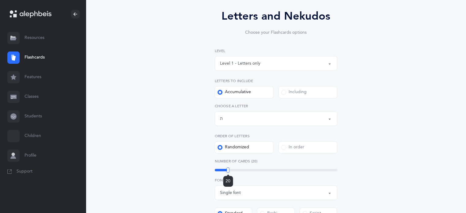
click at [228, 171] on div "20" at bounding box center [276, 170] width 123 height 2
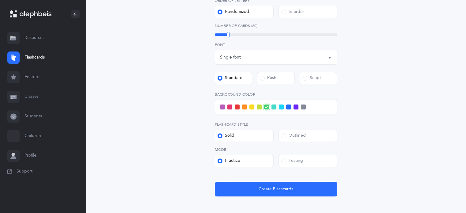
scroll to position [190, 0]
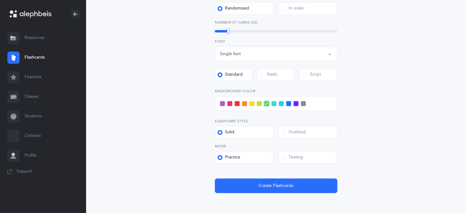
click at [290, 160] on div "Testing" at bounding box center [292, 157] width 22 height 6
click at [0, 0] on input "Testing" at bounding box center [0, 0] width 0 height 0
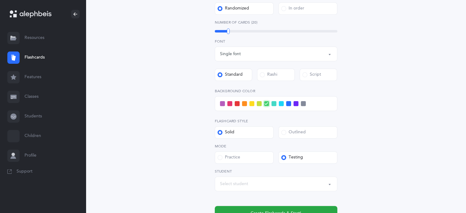
click at [250, 184] on div "Select student" at bounding box center [276, 184] width 112 height 10
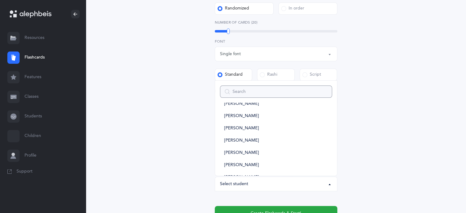
scroll to position [163, 0]
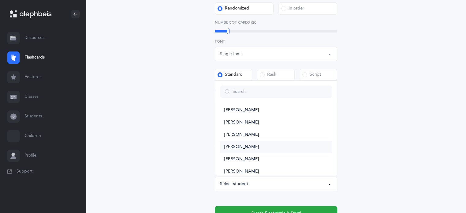
click at [260, 148] on link "[PERSON_NAME]" at bounding box center [276, 147] width 112 height 12
select select "13707"
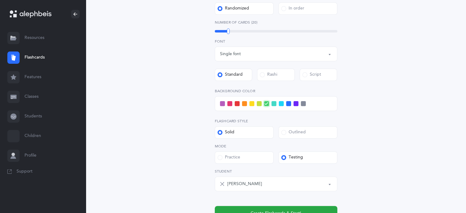
click at [252, 102] on span at bounding box center [251, 103] width 5 height 5
click at [0, 0] on input "checkbox" at bounding box center [0, 0] width 0 height 0
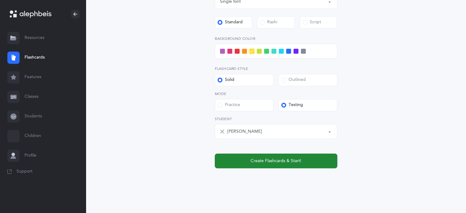
scroll to position [242, 0]
click at [316, 161] on button "Create Flashcards & Start!" at bounding box center [276, 160] width 123 height 15
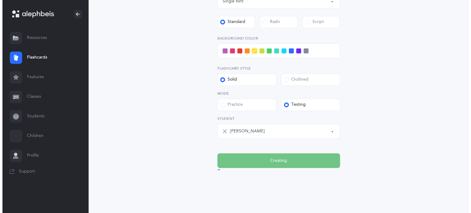
scroll to position [0, 0]
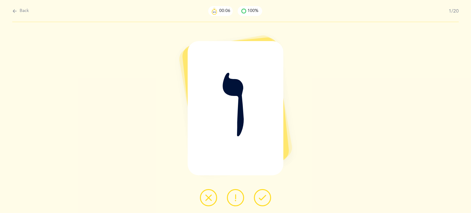
drag, startPoint x: 212, startPoint y: 196, endPoint x: 214, endPoint y: 192, distance: 4.3
click at [214, 192] on button at bounding box center [208, 197] width 17 height 17
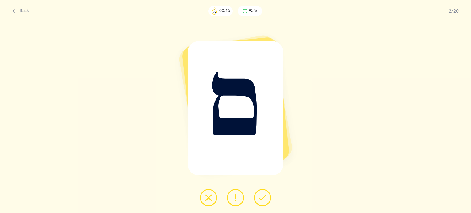
click at [210, 204] on button at bounding box center [208, 197] width 17 height 17
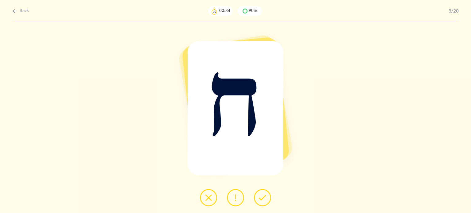
click at [210, 196] on icon at bounding box center [208, 197] width 7 height 7
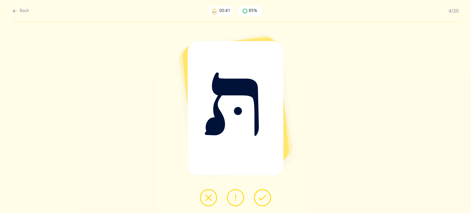
click at [210, 196] on icon at bounding box center [208, 197] width 7 height 7
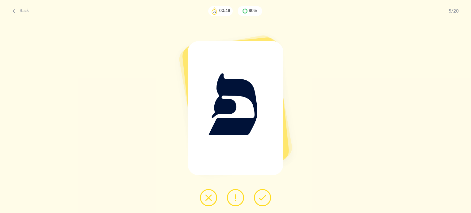
click at [210, 196] on icon at bounding box center [208, 197] width 7 height 7
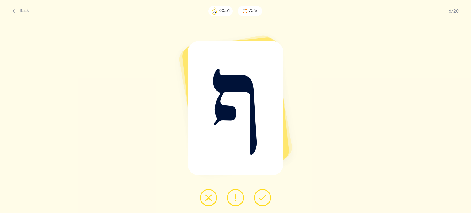
click at [256, 196] on button at bounding box center [262, 197] width 17 height 17
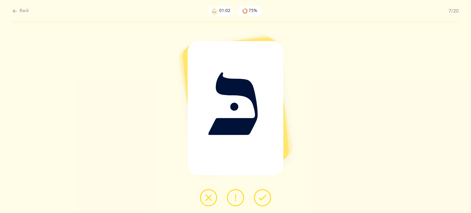
drag, startPoint x: 205, startPoint y: 199, endPoint x: 207, endPoint y: 197, distance: 3.7
click at [207, 197] on icon at bounding box center [208, 197] width 7 height 7
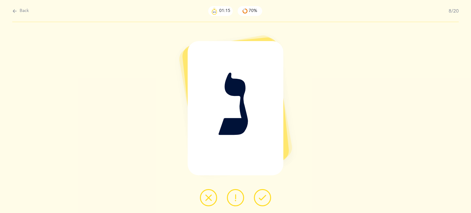
click at [209, 197] on icon at bounding box center [208, 197] width 7 height 7
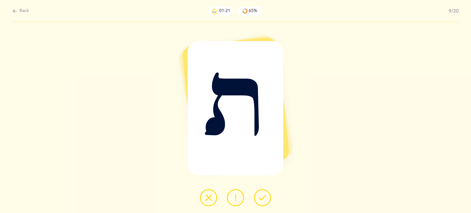
click at [205, 194] on icon at bounding box center [208, 197] width 7 height 7
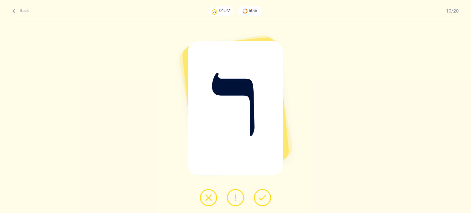
click at [205, 196] on icon at bounding box center [208, 197] width 7 height 7
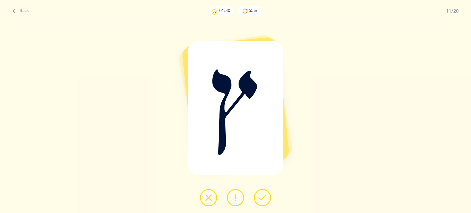
click at [261, 196] on icon at bounding box center [262, 197] width 7 height 7
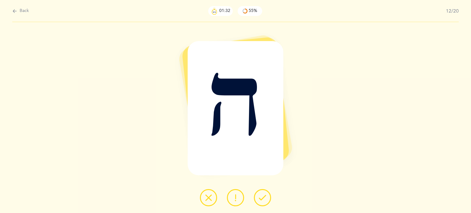
click at [261, 196] on icon at bounding box center [262, 197] width 7 height 7
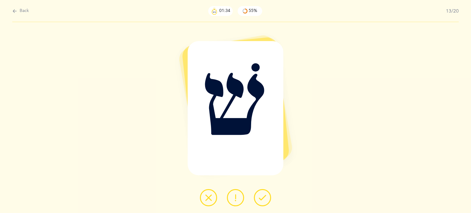
click at [261, 196] on icon at bounding box center [262, 197] width 7 height 7
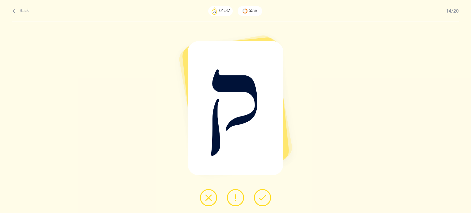
click at [261, 196] on icon at bounding box center [262, 197] width 7 height 7
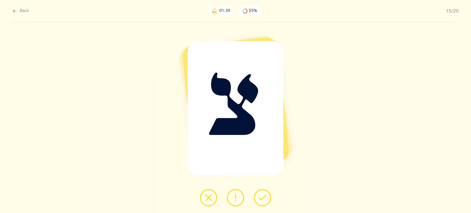
click at [261, 196] on icon at bounding box center [262, 197] width 7 height 7
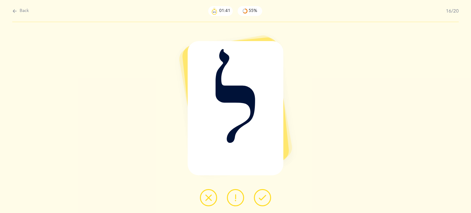
click at [261, 196] on icon at bounding box center [262, 197] width 7 height 7
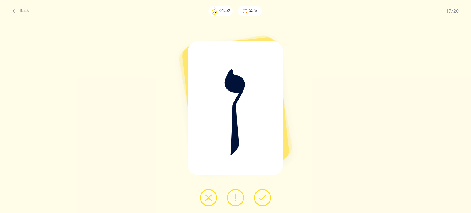
click at [261, 196] on icon at bounding box center [262, 197] width 7 height 7
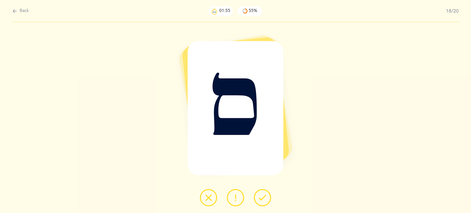
click at [261, 196] on icon at bounding box center [262, 197] width 7 height 7
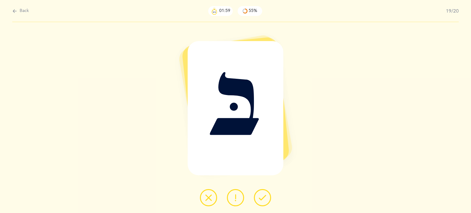
click at [261, 196] on icon at bounding box center [262, 197] width 7 height 7
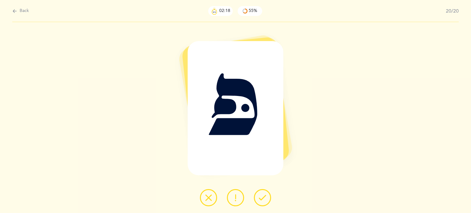
click at [203, 199] on button at bounding box center [208, 197] width 17 height 17
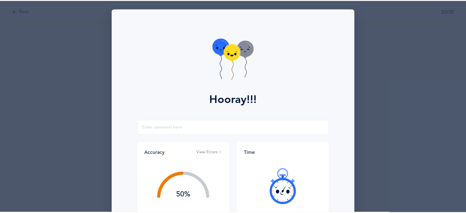
scroll to position [78, 0]
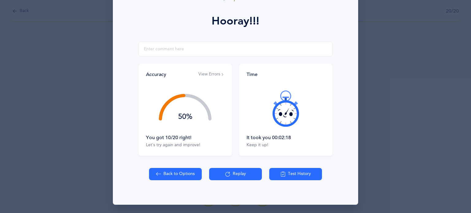
click at [159, 173] on button "Back to Options" at bounding box center [175, 174] width 53 height 12
select select "27"
select select "single"
